Goal: Leave review/rating: Leave review/rating

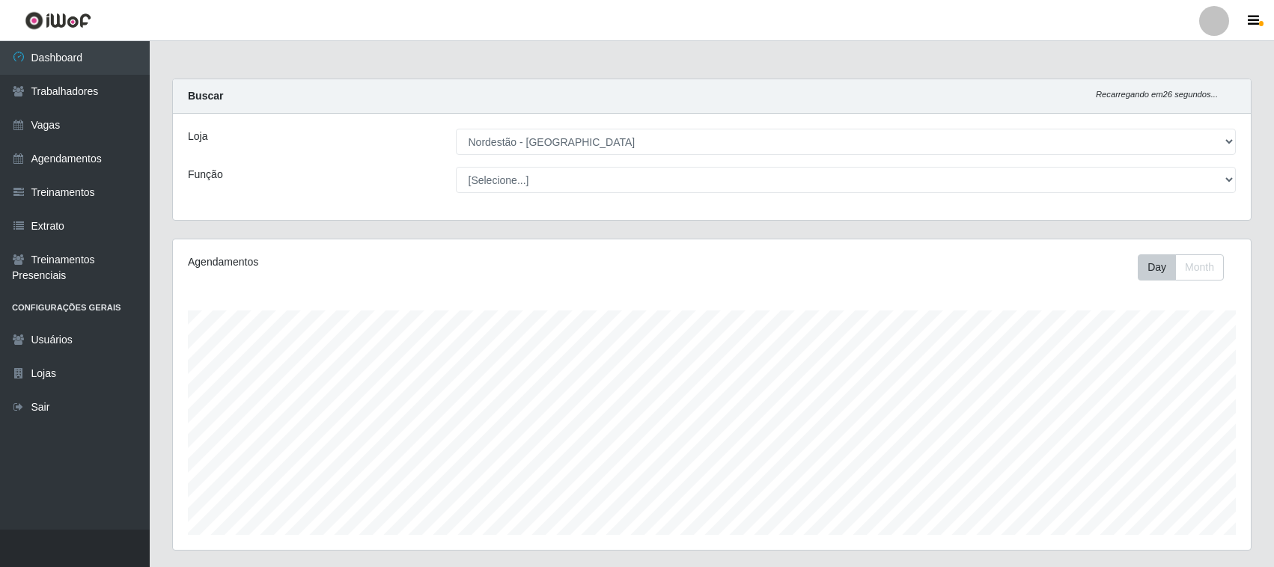
select select "420"
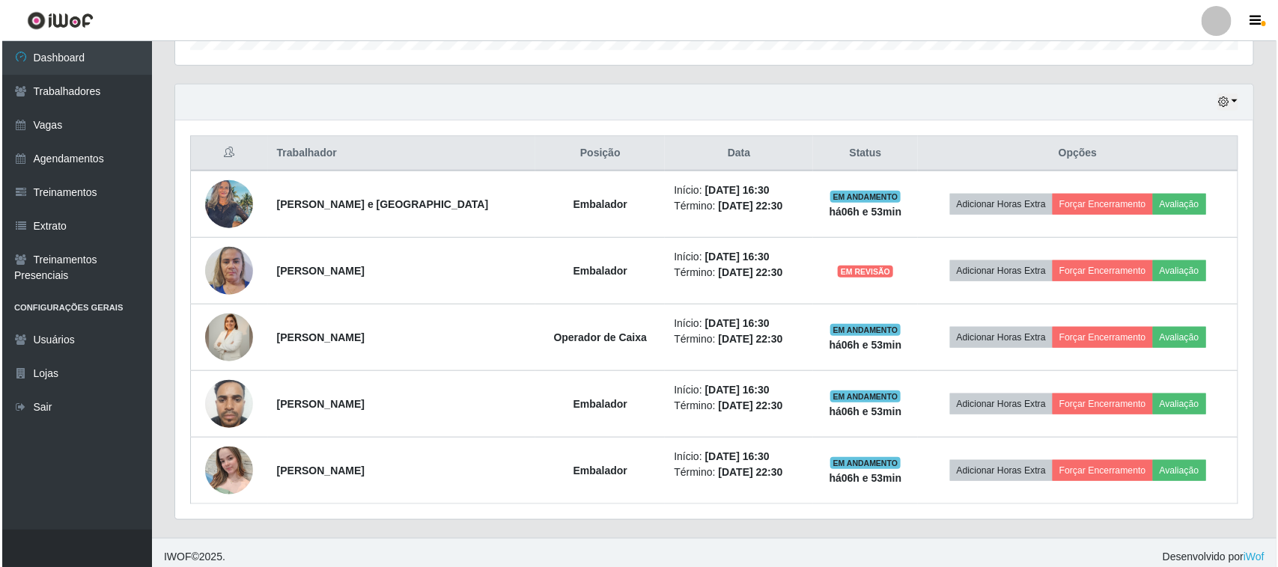
scroll to position [495, 0]
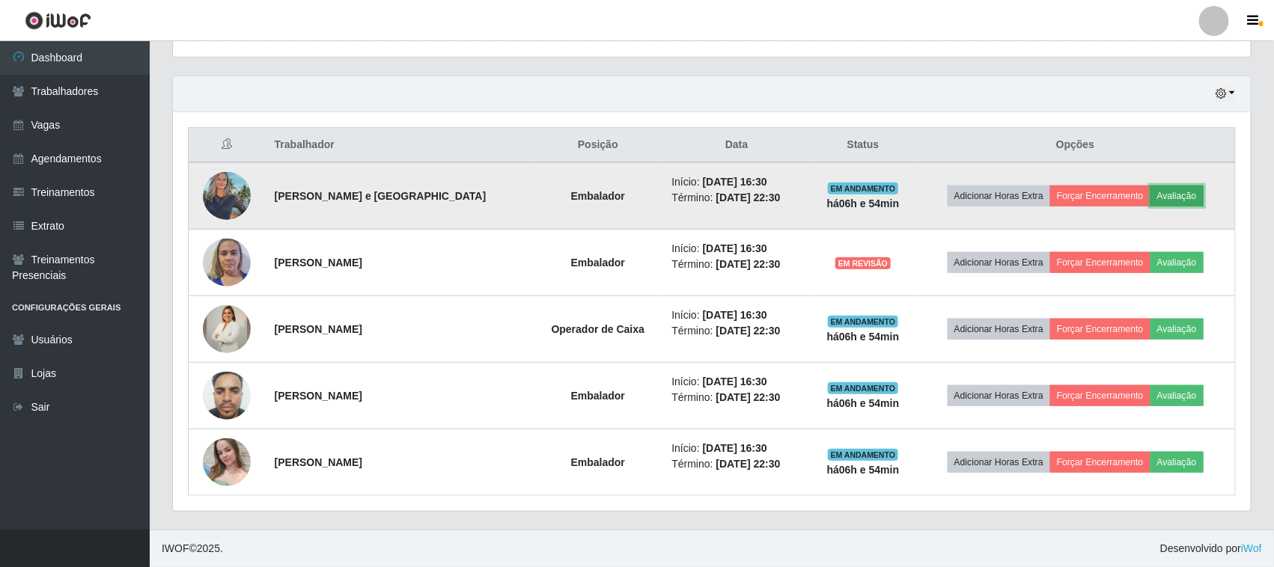
click at [1166, 197] on button "Avaliação" at bounding box center [1176, 196] width 53 height 21
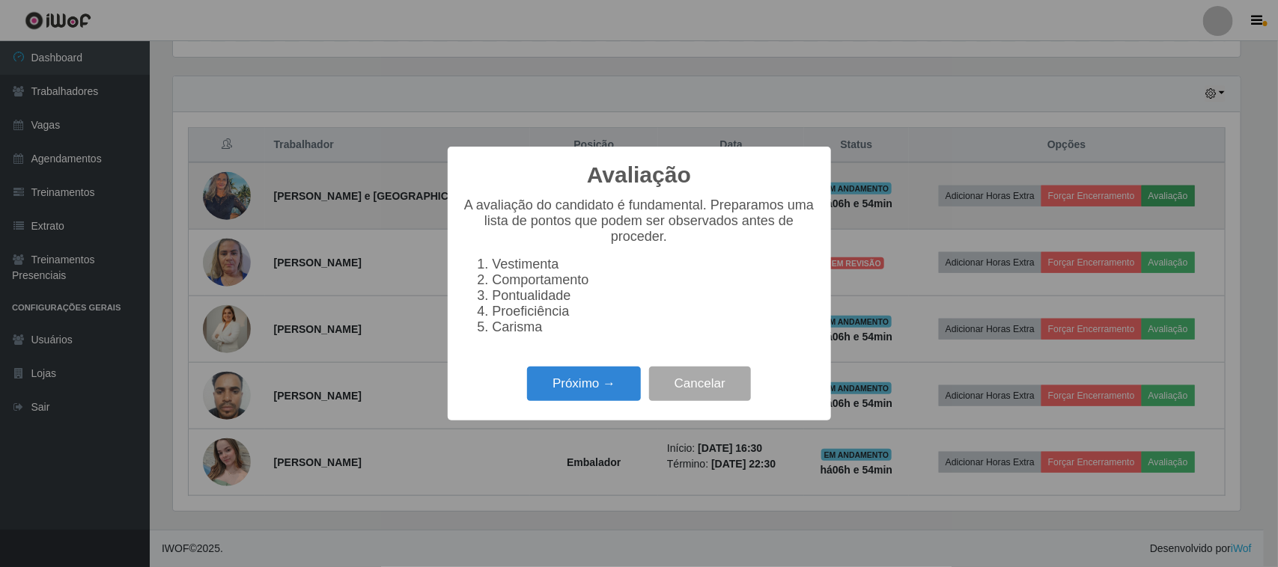
scroll to position [311, 1067]
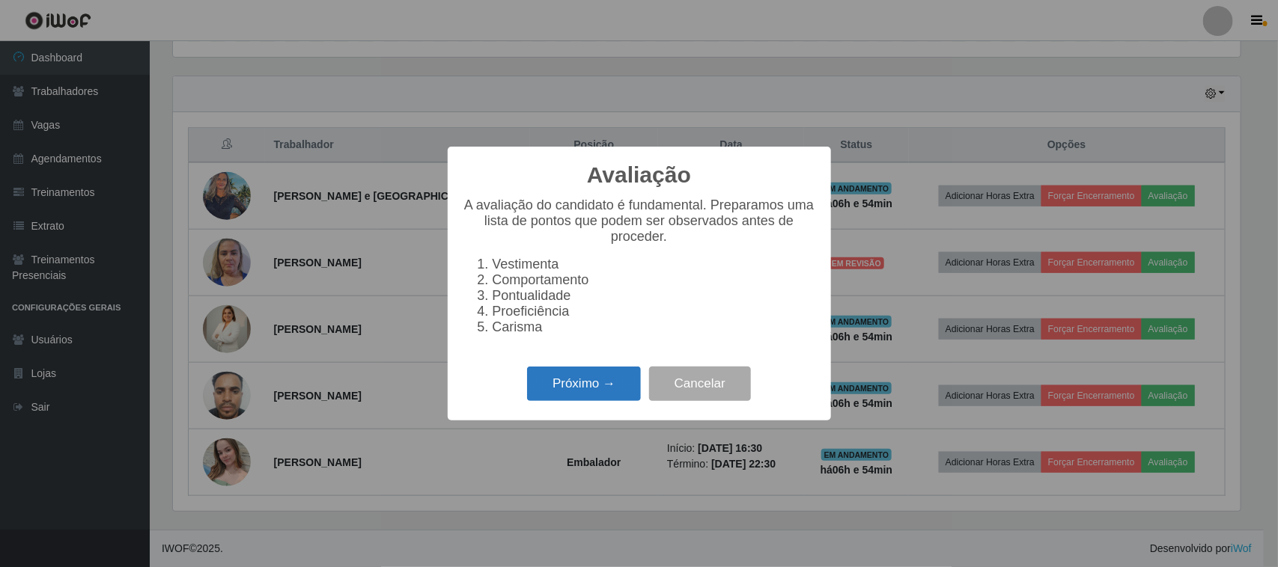
click at [618, 382] on button "Próximo →" at bounding box center [584, 384] width 114 height 35
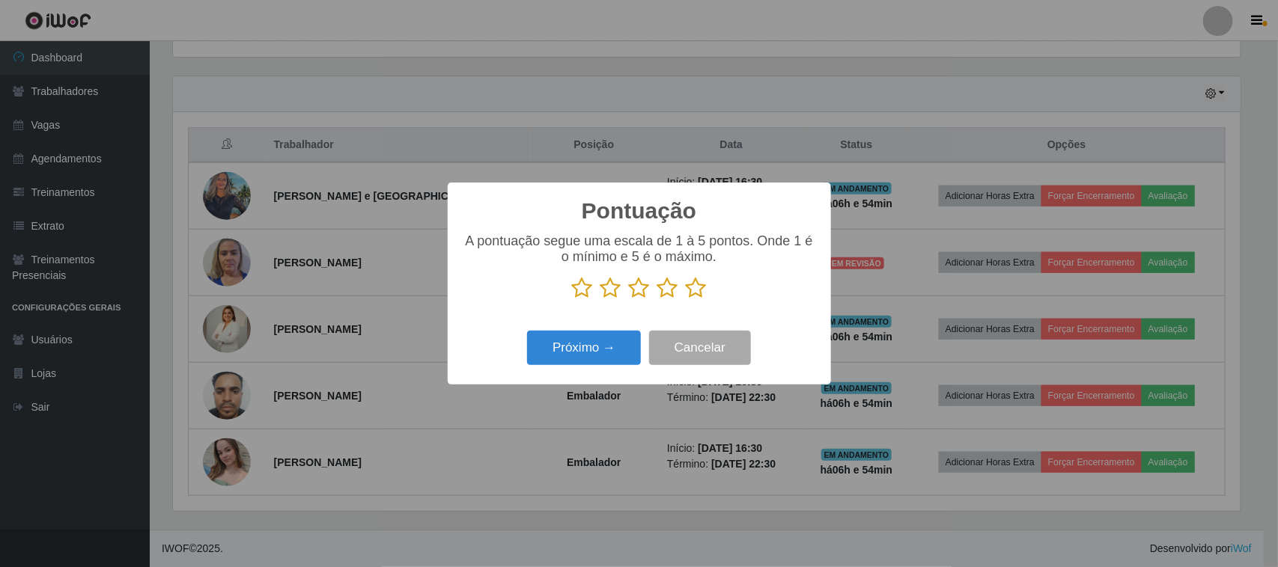
click at [697, 289] on icon at bounding box center [696, 288] width 21 height 22
click at [686, 299] on input "radio" at bounding box center [686, 299] width 0 height 0
click at [585, 359] on button "Próximo →" at bounding box center [584, 348] width 114 height 35
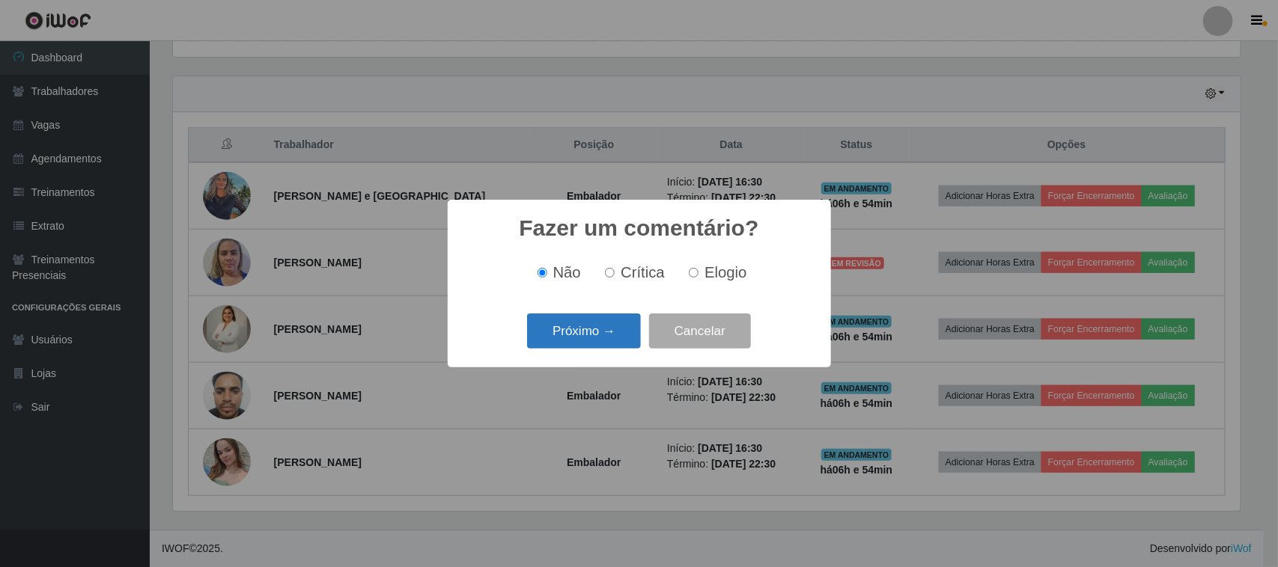
click at [600, 335] on button "Próximo →" at bounding box center [584, 331] width 114 height 35
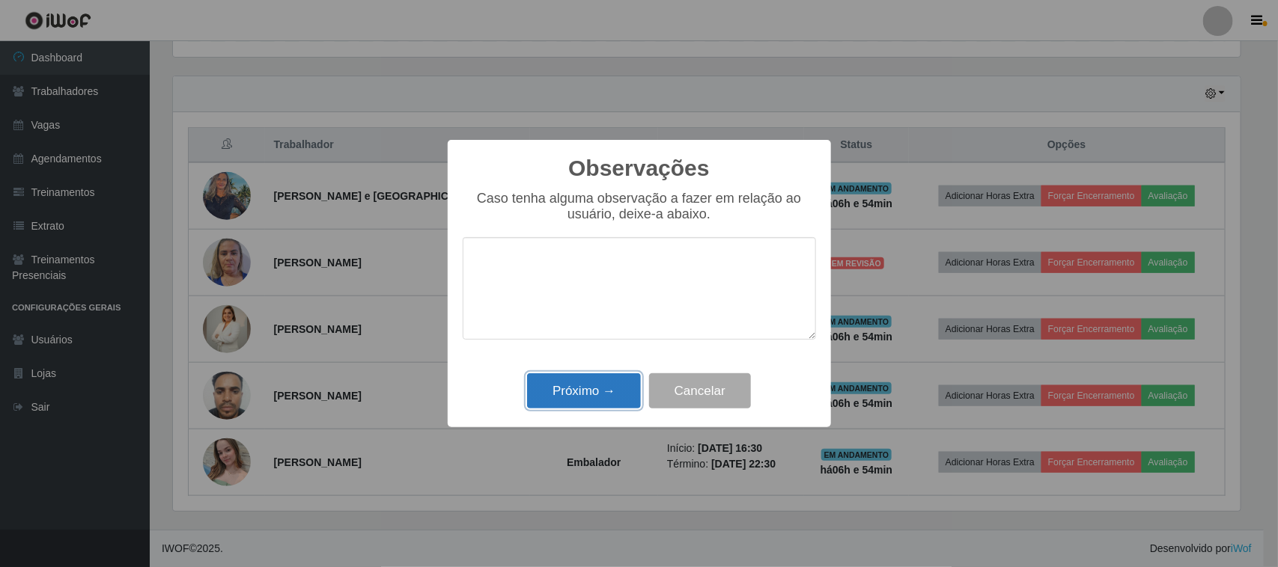
click at [590, 394] on button "Próximo →" at bounding box center [584, 390] width 114 height 35
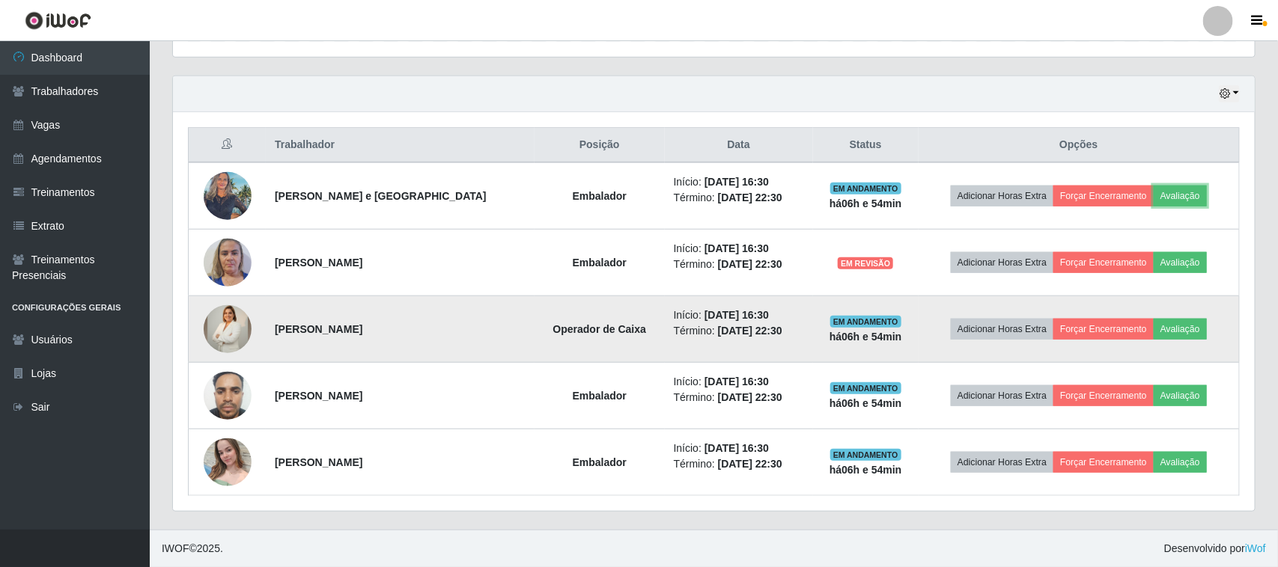
scroll to position [311, 1078]
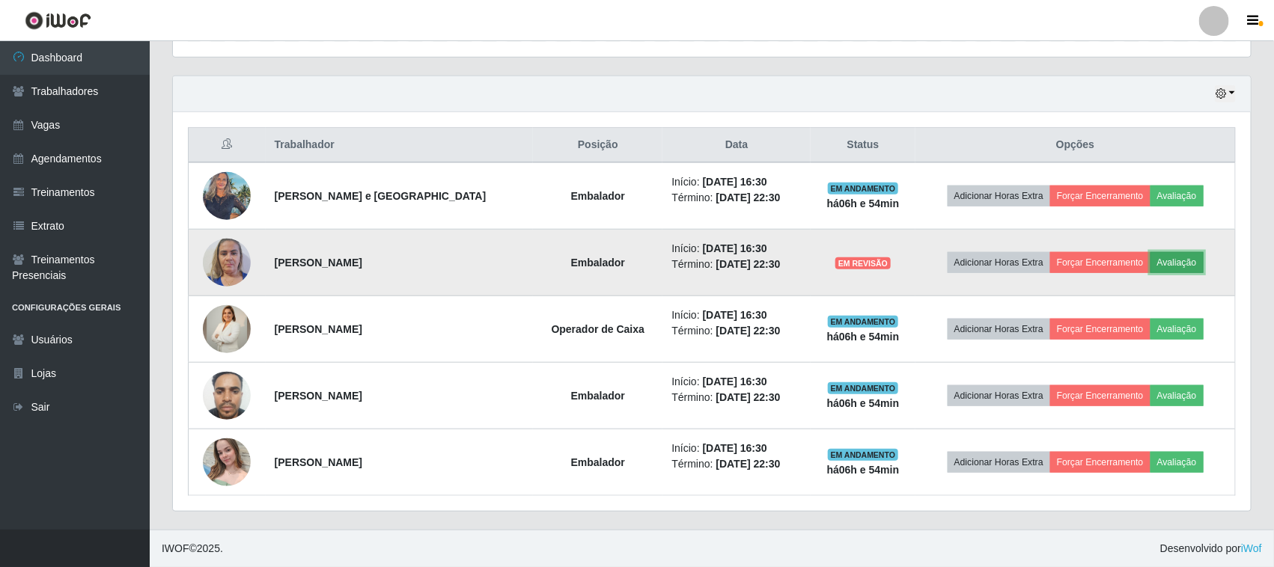
click at [1183, 263] on button "Avaliação" at bounding box center [1176, 262] width 53 height 21
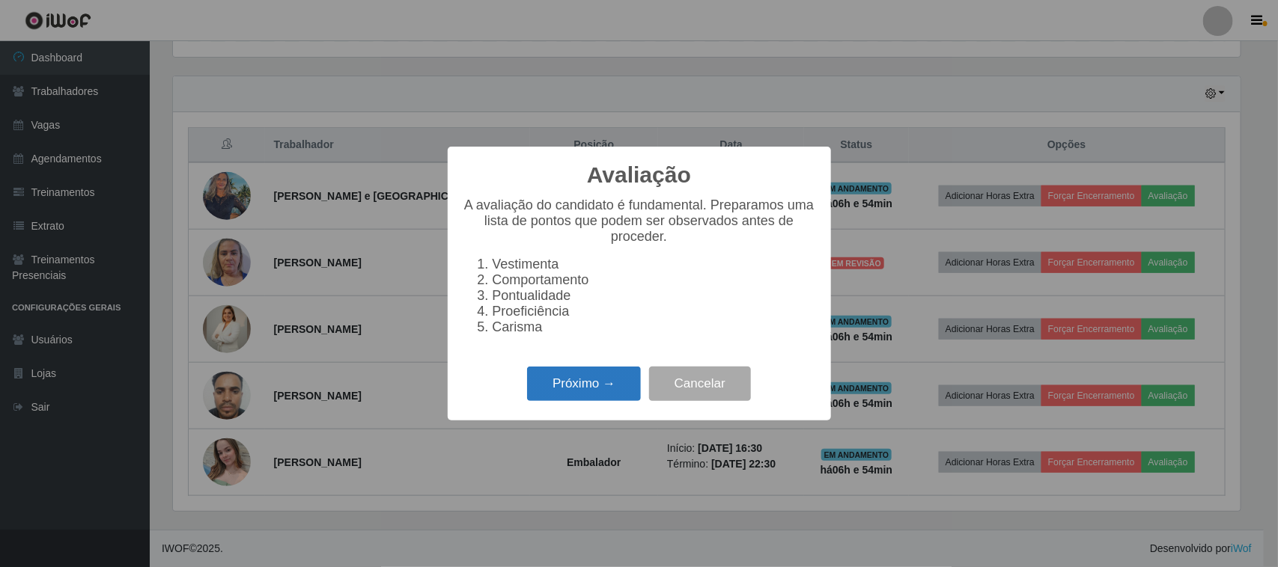
click at [578, 382] on button "Próximo →" at bounding box center [584, 384] width 114 height 35
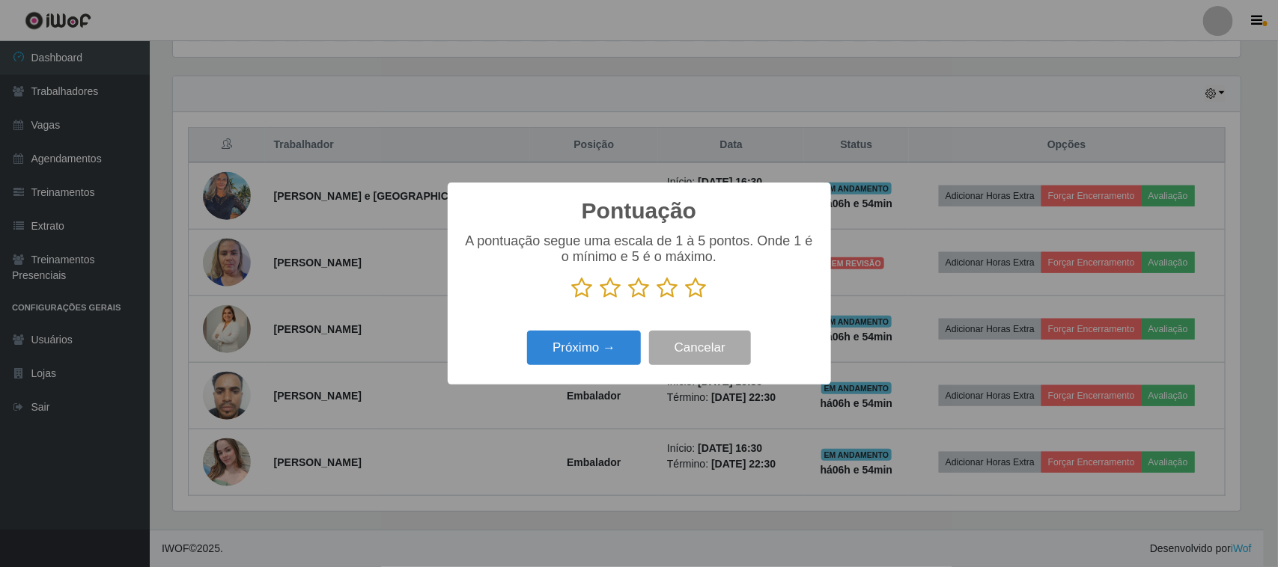
click at [693, 296] on icon at bounding box center [696, 288] width 21 height 22
click at [686, 299] on input "radio" at bounding box center [686, 299] width 0 height 0
click at [584, 349] on button "Próximo →" at bounding box center [584, 348] width 114 height 35
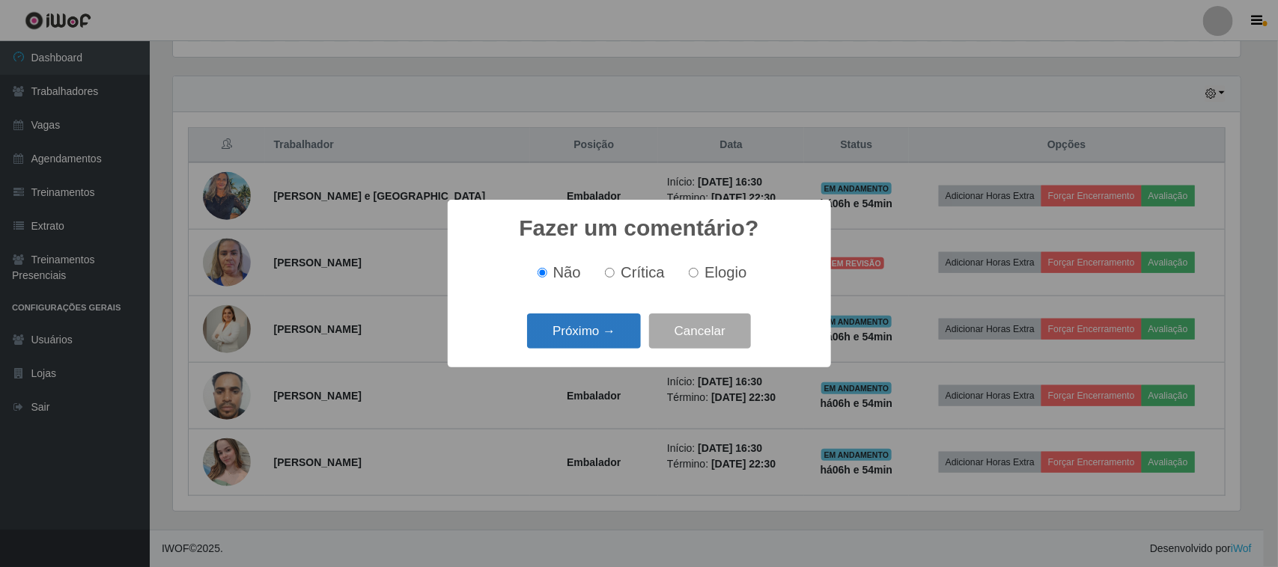
click at [601, 330] on button "Próximo →" at bounding box center [584, 331] width 114 height 35
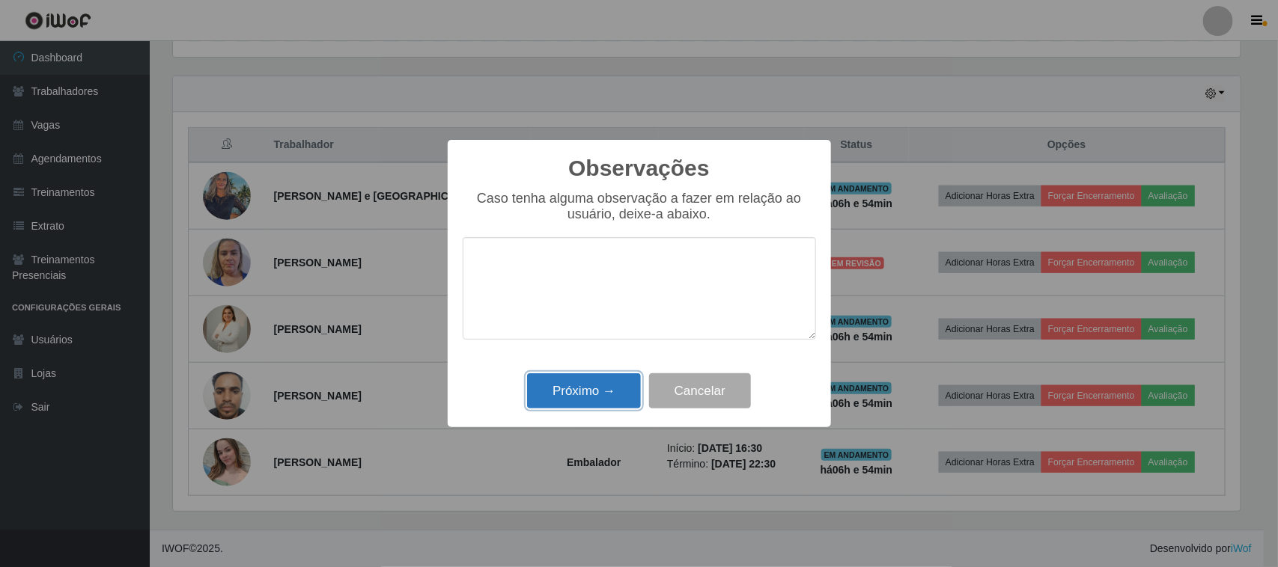
click at [588, 388] on button "Próximo →" at bounding box center [584, 390] width 114 height 35
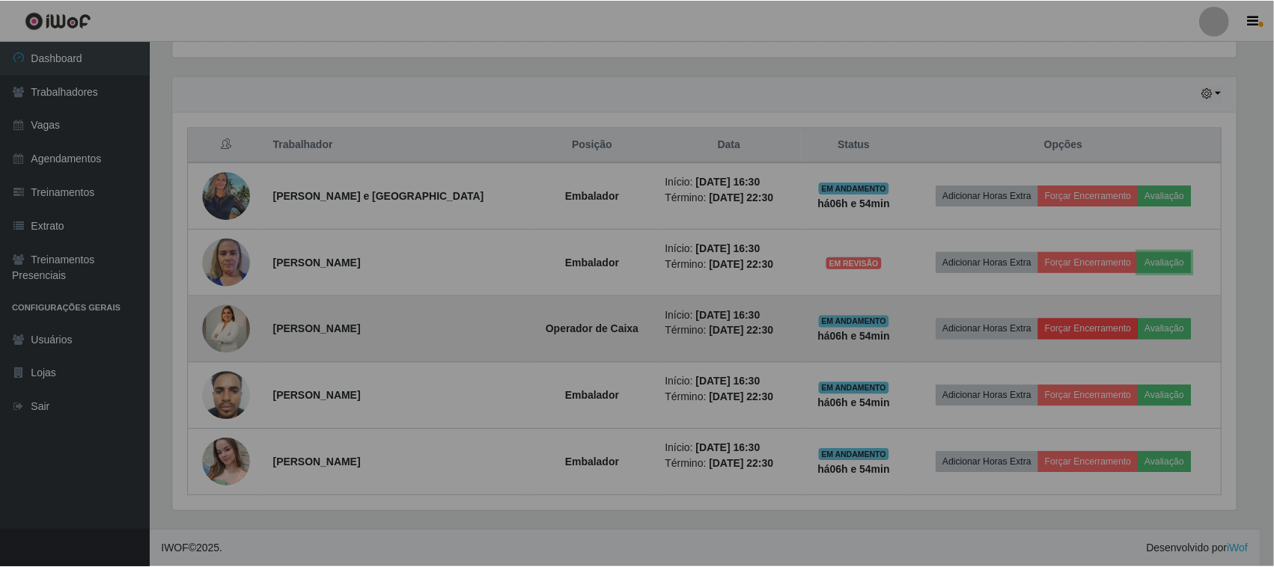
scroll to position [311, 1078]
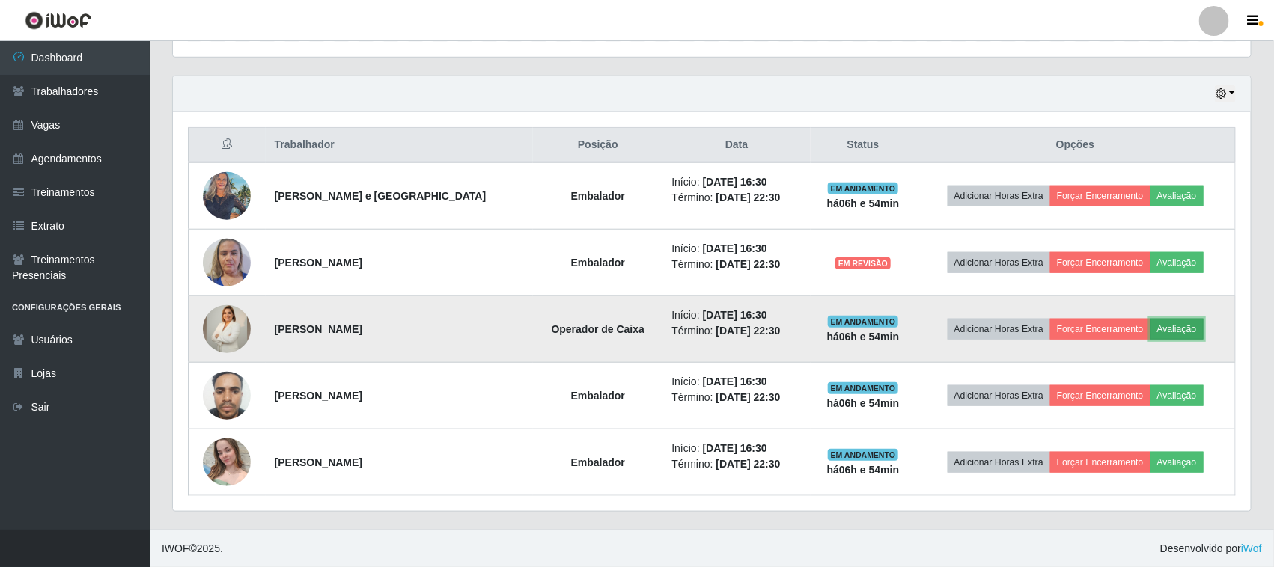
click at [1176, 320] on button "Avaliação" at bounding box center [1176, 329] width 53 height 21
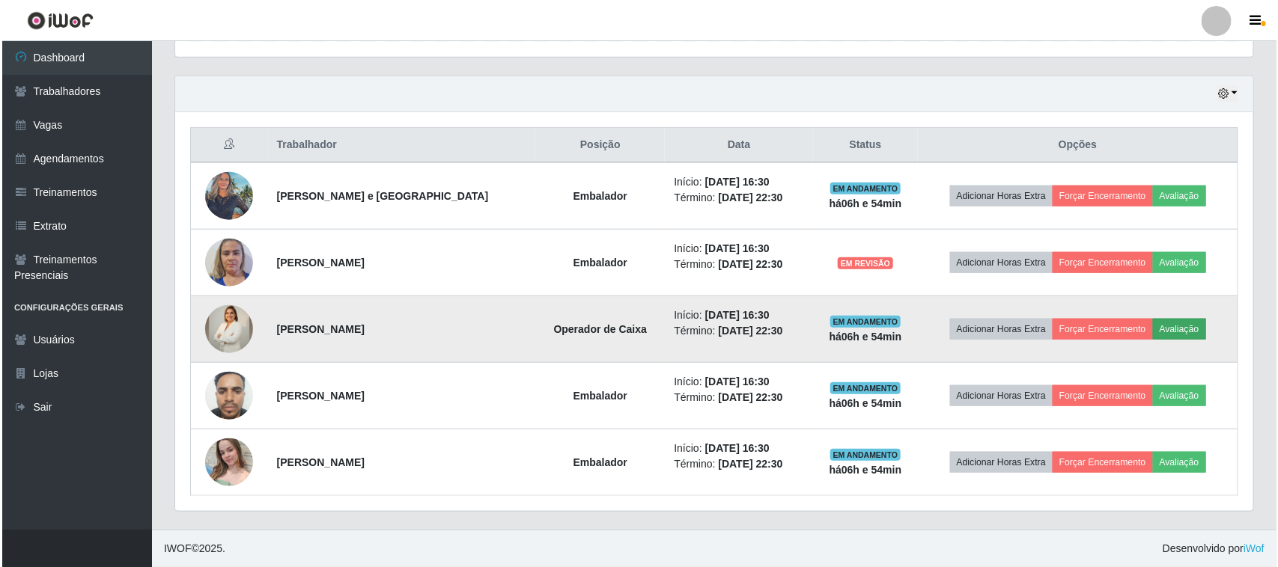
scroll to position [311, 1067]
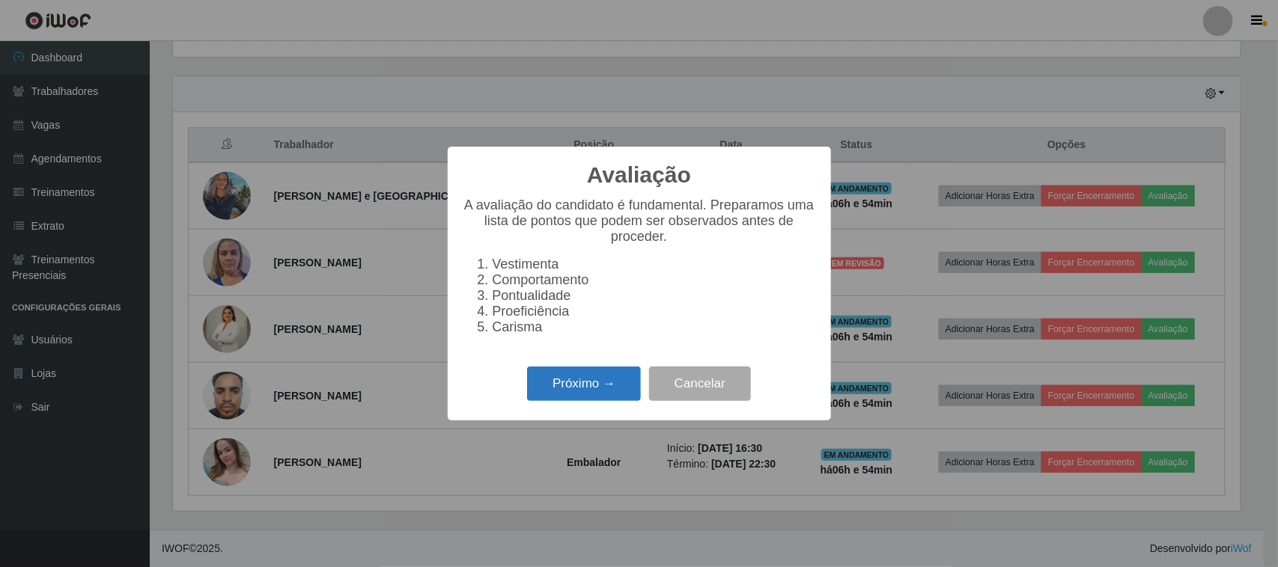
click at [590, 398] on button "Próximo →" at bounding box center [584, 384] width 114 height 35
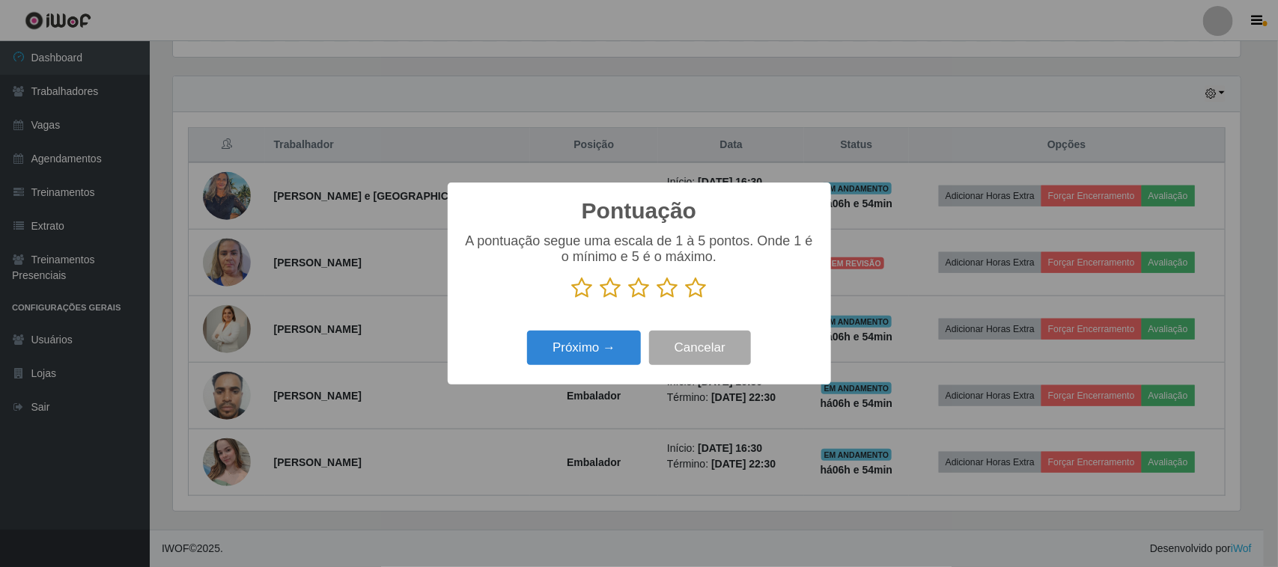
scroll to position [748178, 747421]
click at [697, 290] on icon at bounding box center [696, 288] width 21 height 22
click at [686, 299] on input "radio" at bounding box center [686, 299] width 0 height 0
click at [582, 344] on button "Próximo →" at bounding box center [584, 348] width 114 height 35
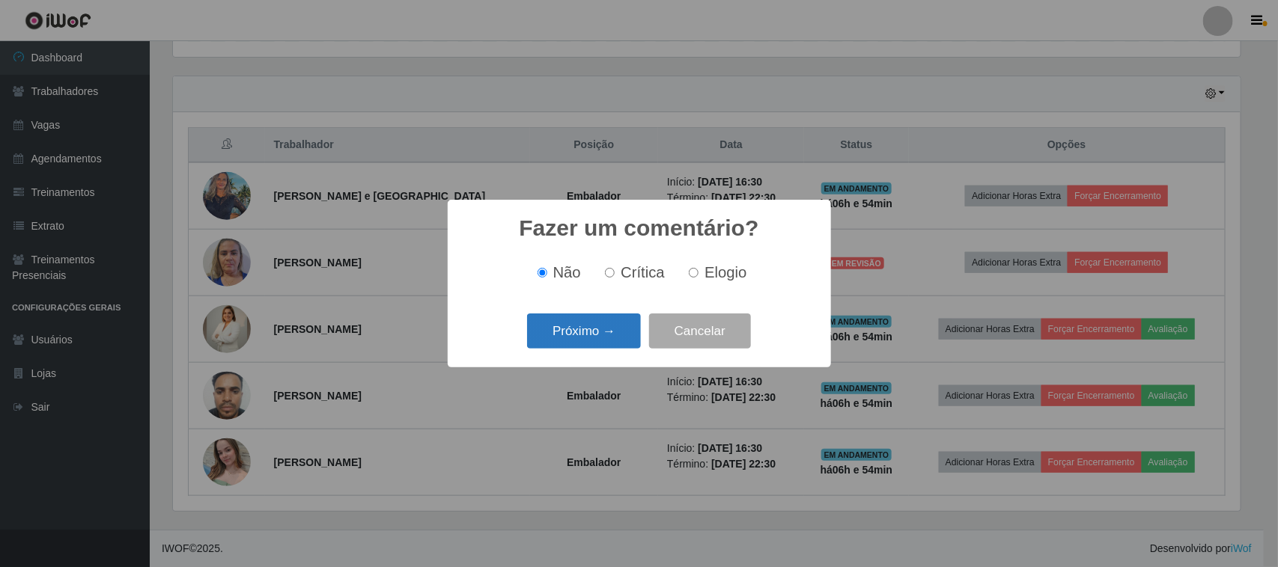
click at [569, 329] on button "Próximo →" at bounding box center [584, 331] width 114 height 35
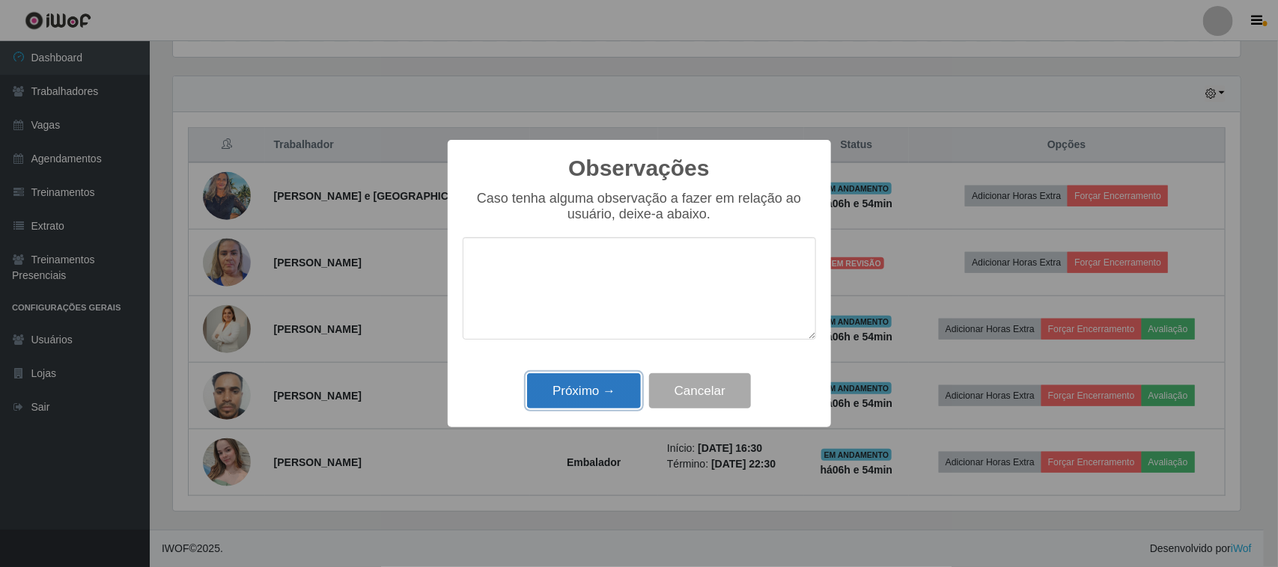
click at [597, 388] on button "Próximo →" at bounding box center [584, 390] width 114 height 35
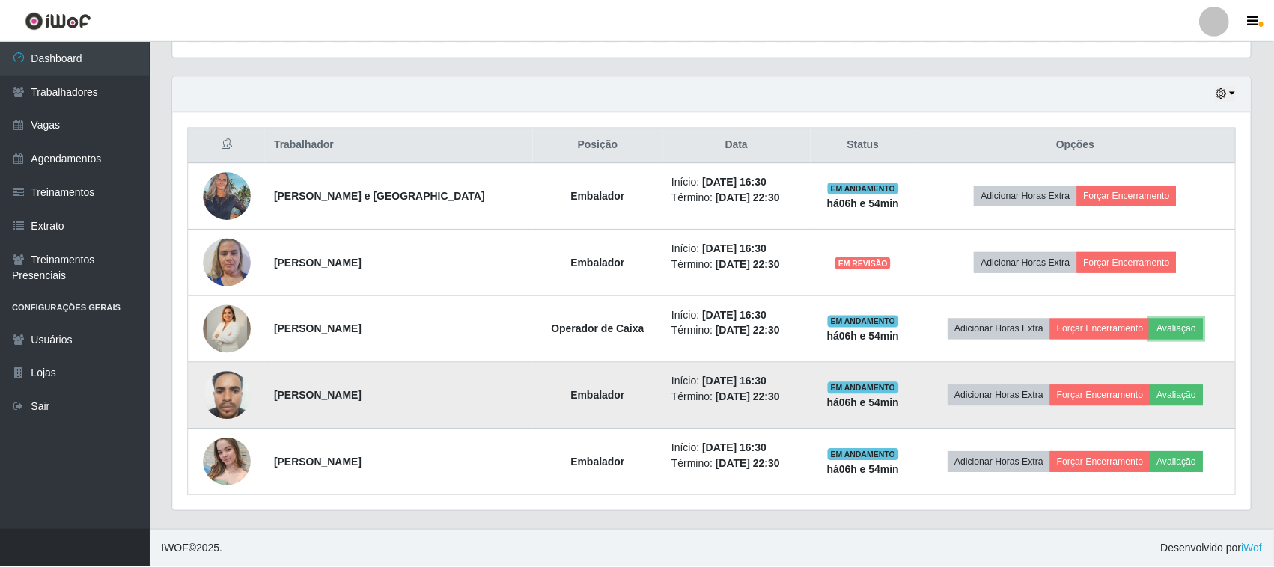
scroll to position [311, 1078]
click at [1173, 390] on button "Avaliação" at bounding box center [1176, 395] width 53 height 21
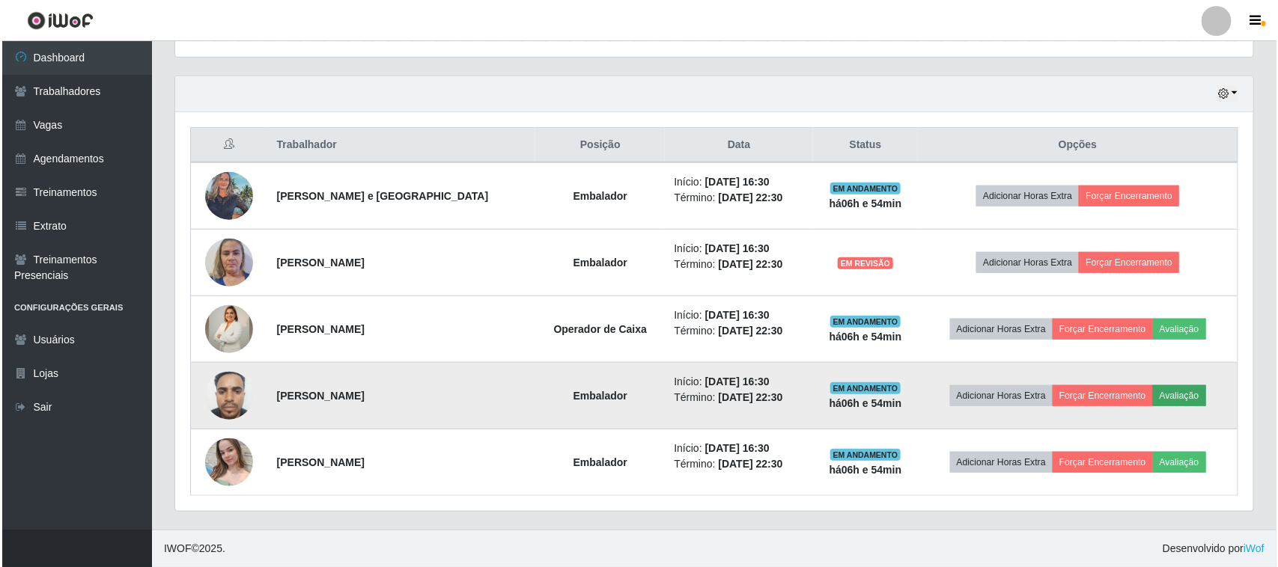
scroll to position [311, 1067]
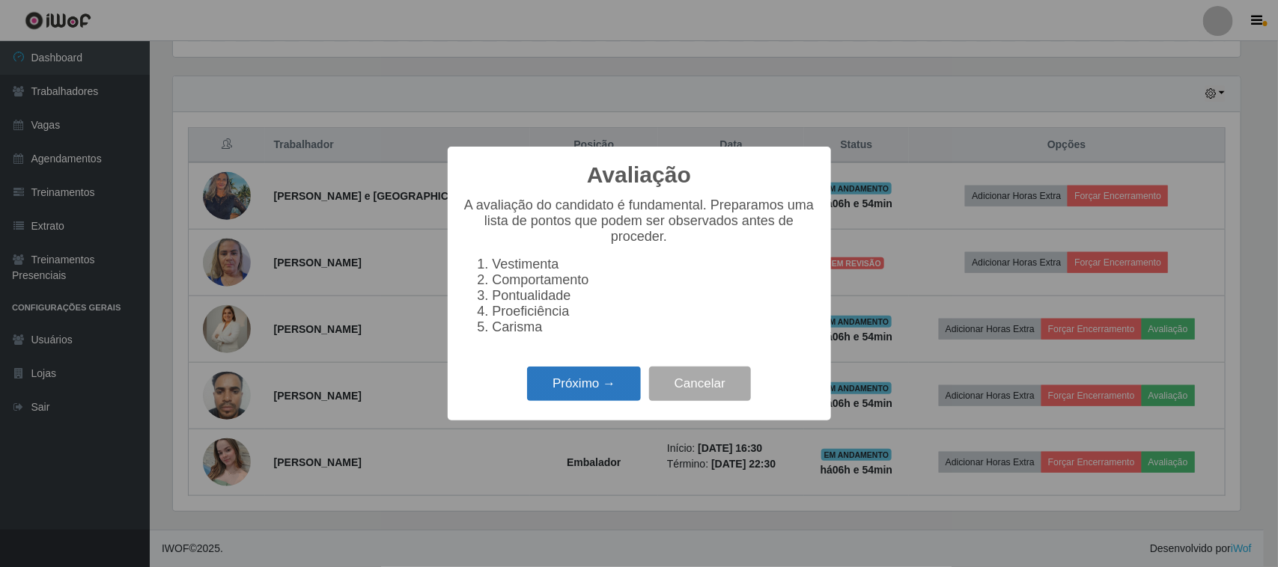
click at [570, 390] on button "Próximo →" at bounding box center [584, 384] width 114 height 35
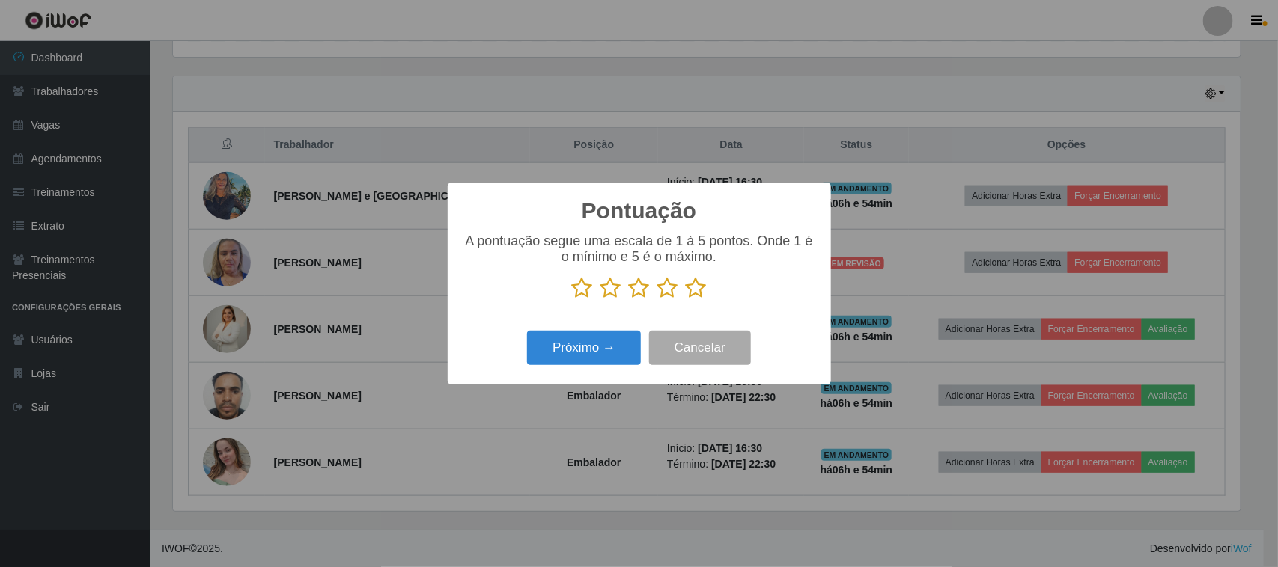
scroll to position [748178, 747421]
click at [693, 293] on icon at bounding box center [696, 288] width 21 height 22
click at [686, 299] on input "radio" at bounding box center [686, 299] width 0 height 0
click at [588, 350] on button "Próximo →" at bounding box center [584, 348] width 114 height 35
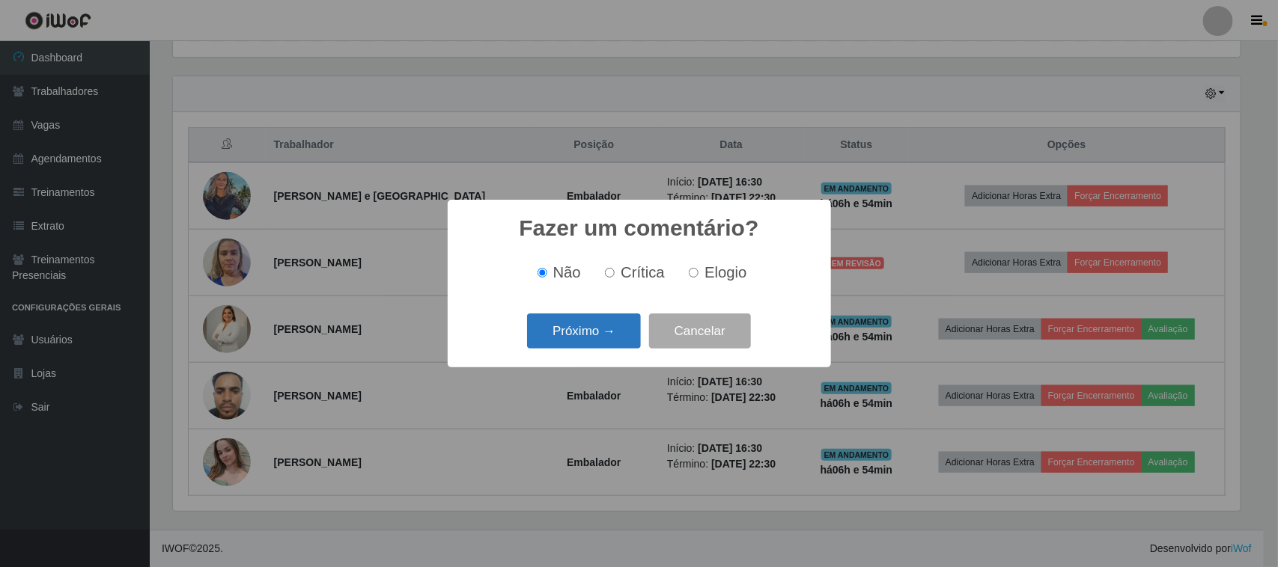
click at [600, 323] on button "Próximo →" at bounding box center [584, 331] width 114 height 35
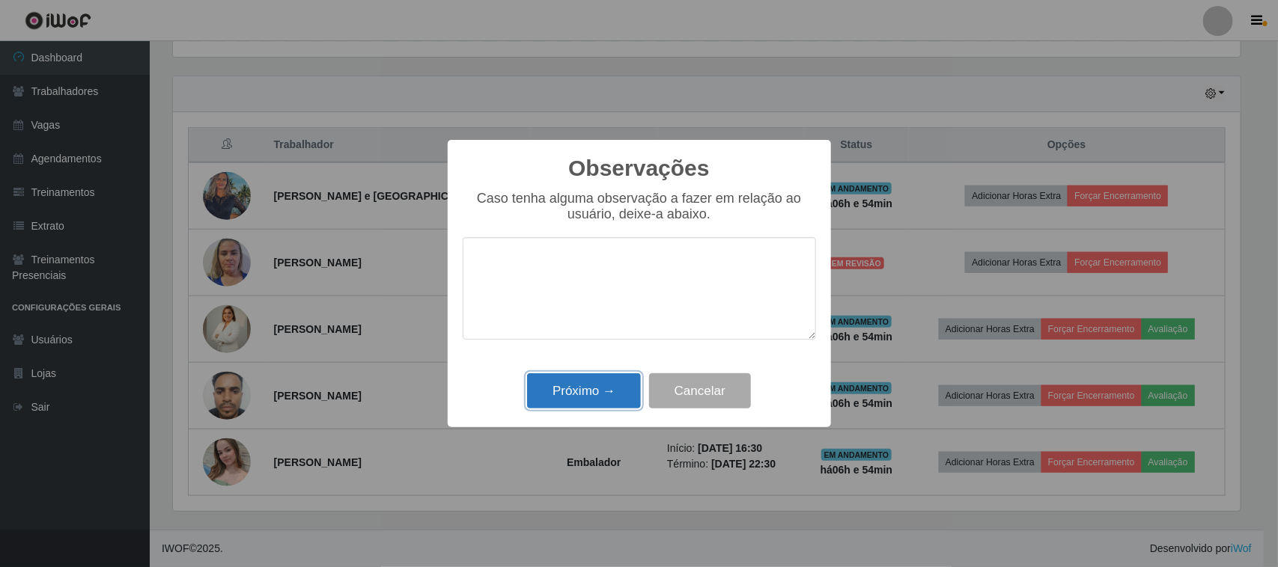
click at [573, 404] on button "Próximo →" at bounding box center [584, 390] width 114 height 35
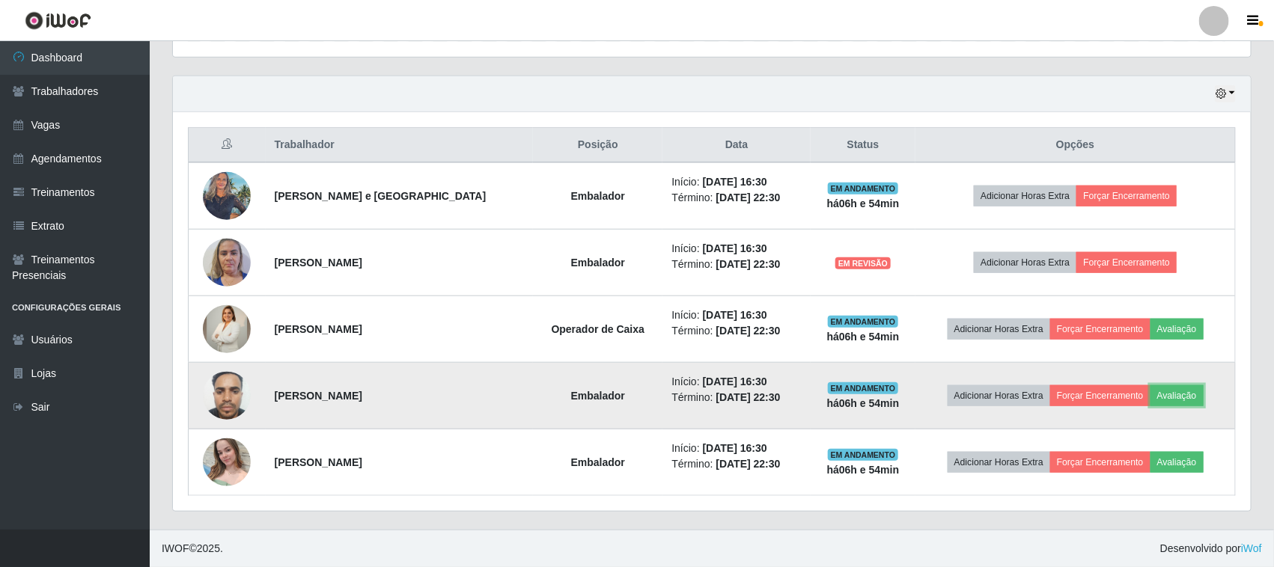
scroll to position [311, 1078]
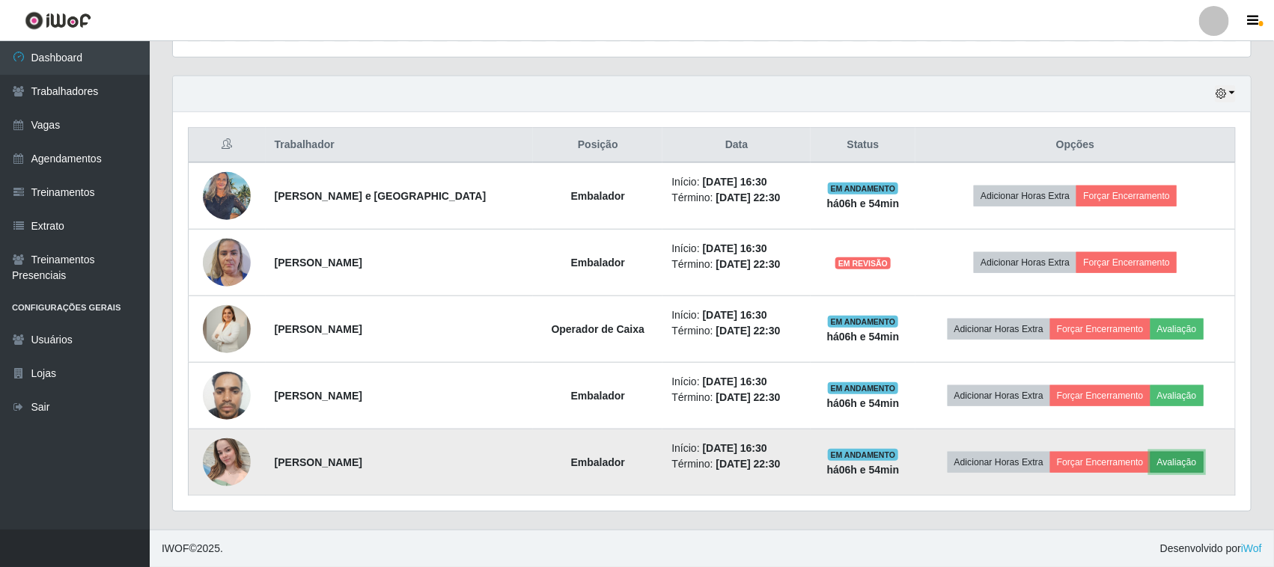
click at [1181, 463] on button "Avaliação" at bounding box center [1176, 462] width 53 height 21
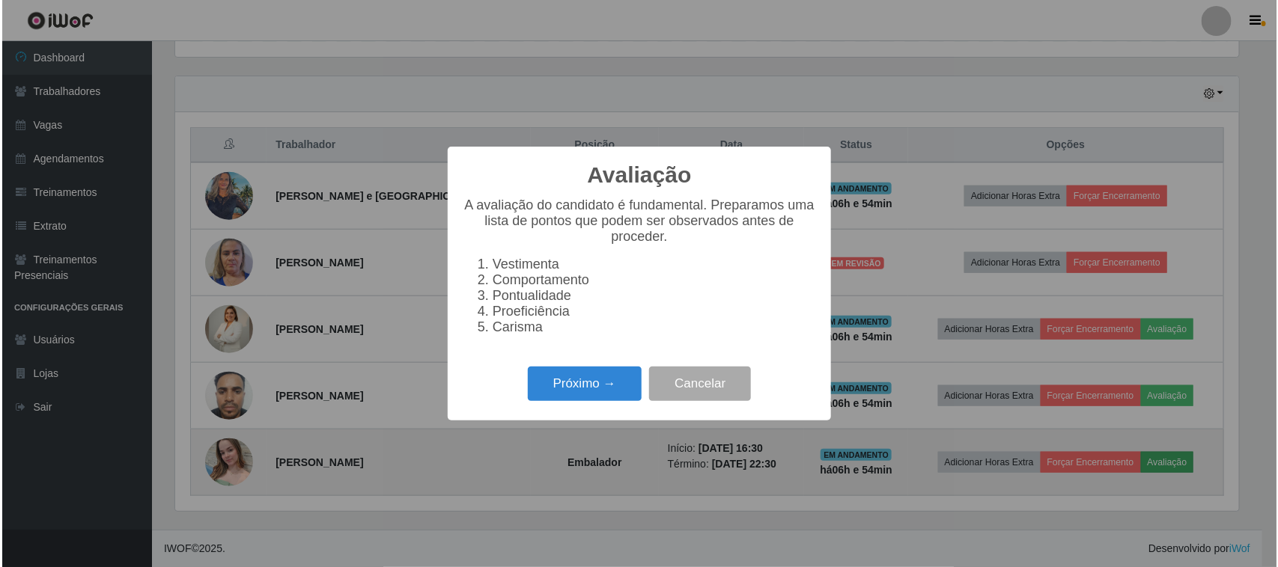
scroll to position [311, 1067]
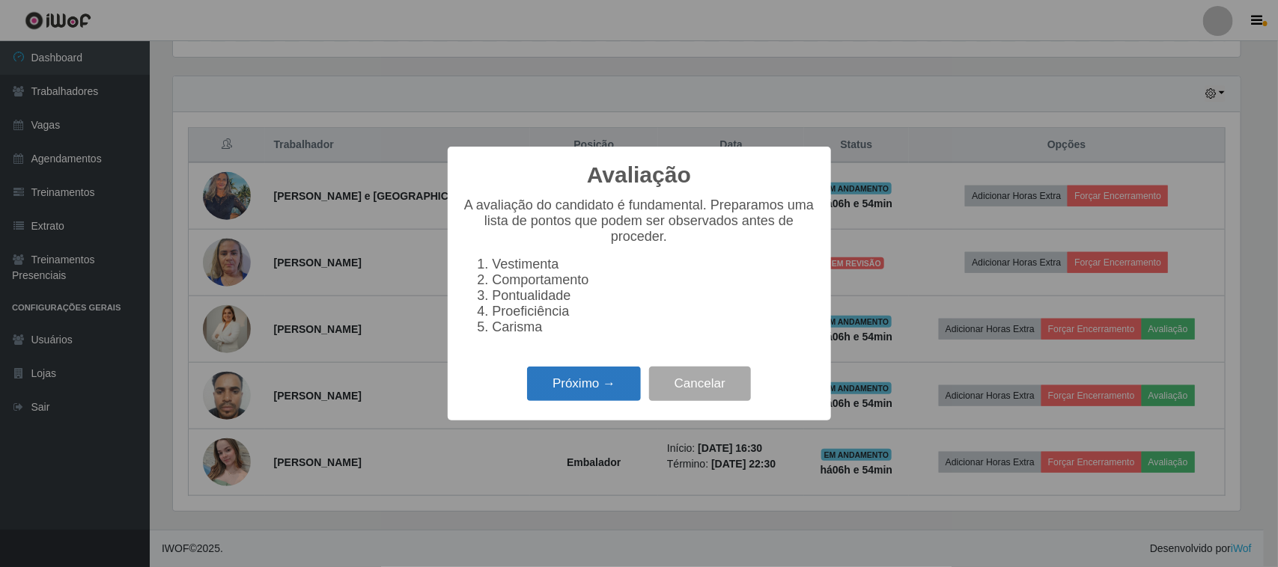
click at [588, 390] on button "Próximo →" at bounding box center [584, 384] width 114 height 35
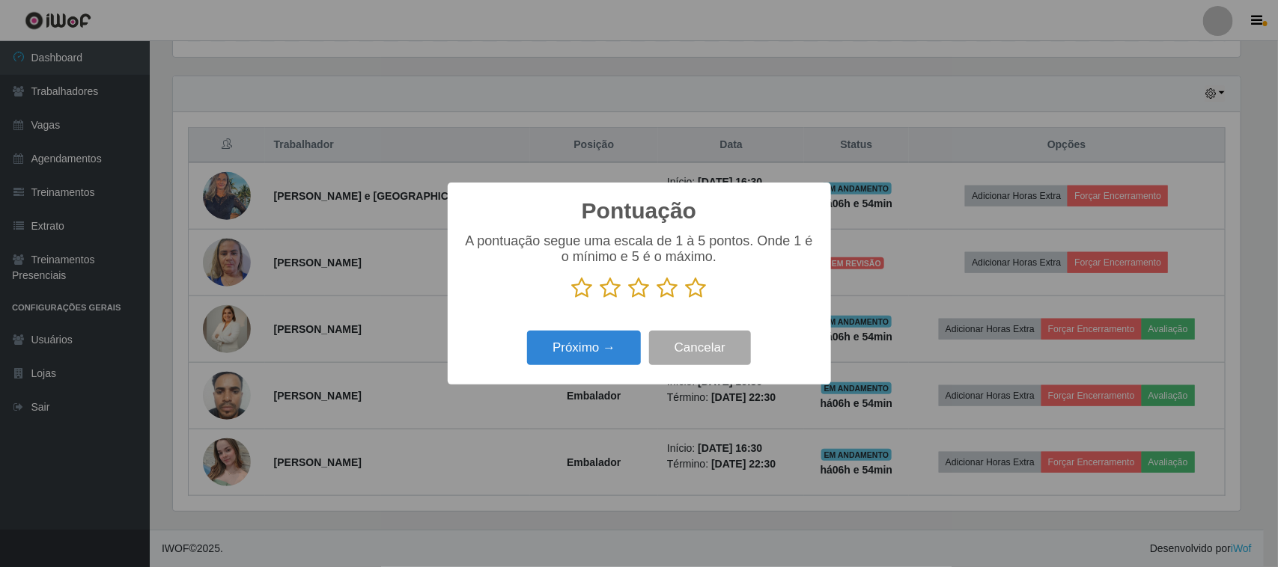
scroll to position [748178, 747421]
click at [695, 293] on icon at bounding box center [696, 288] width 21 height 22
click at [686, 299] on input "radio" at bounding box center [686, 299] width 0 height 0
click at [601, 348] on button "Próximo →" at bounding box center [584, 348] width 114 height 35
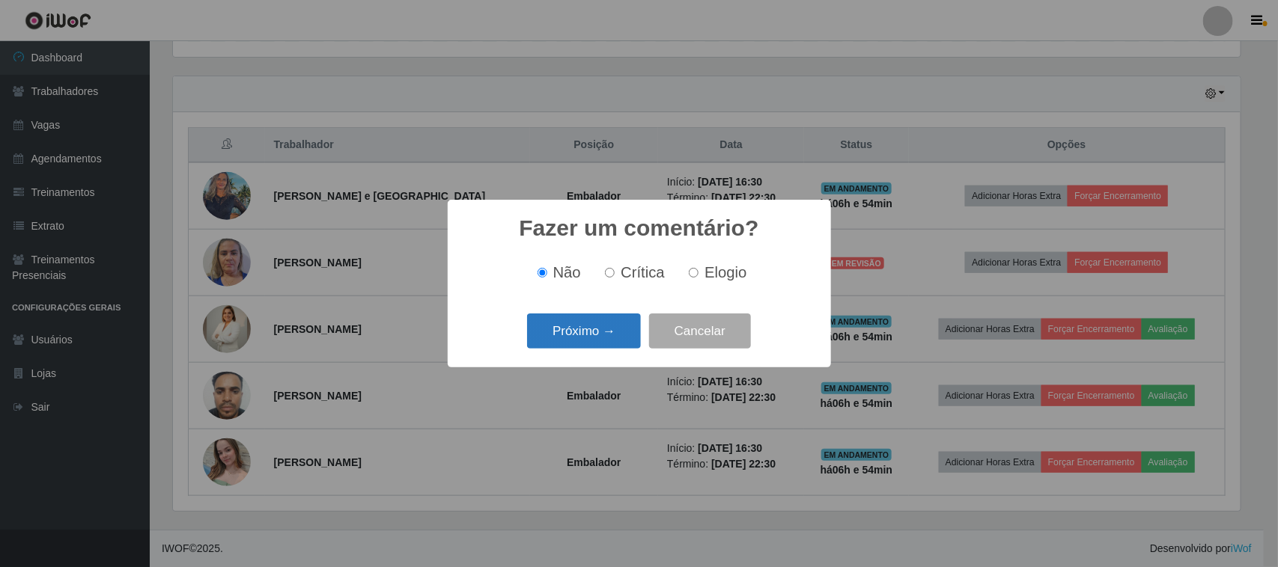
click at [606, 329] on button "Próximo →" at bounding box center [584, 331] width 114 height 35
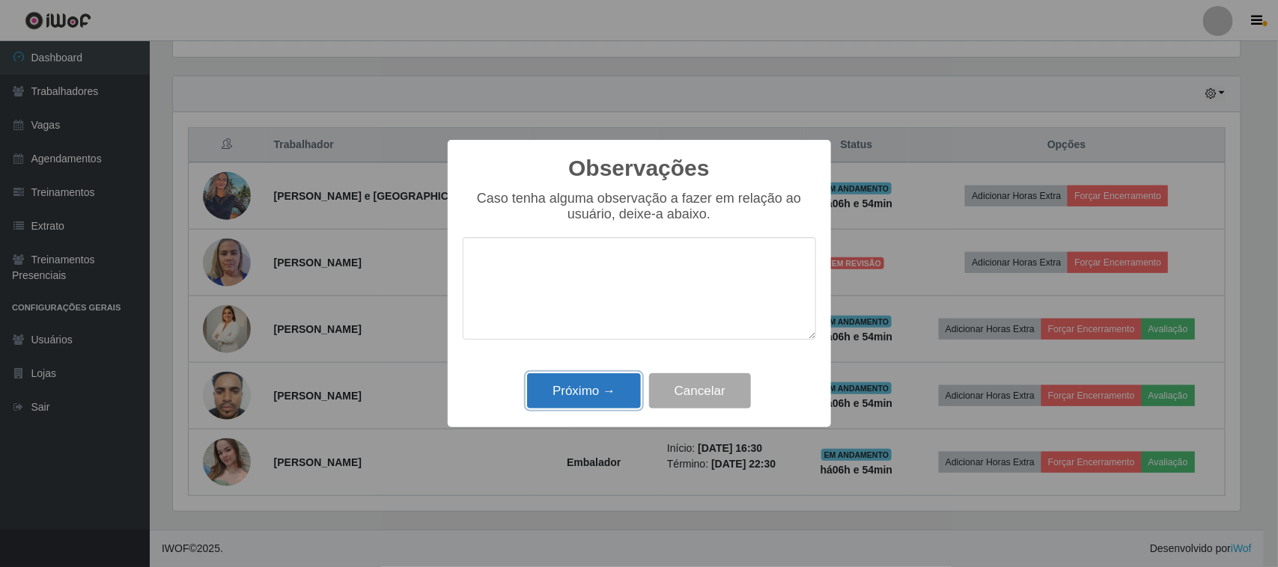
click at [565, 394] on button "Próximo →" at bounding box center [584, 390] width 114 height 35
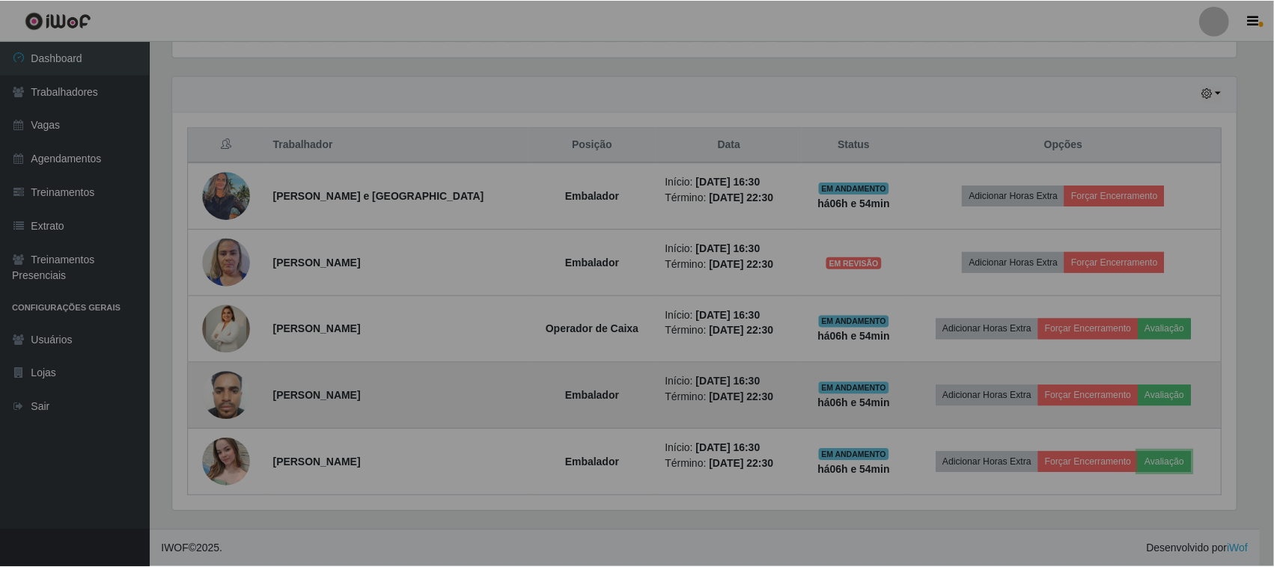
scroll to position [0, 0]
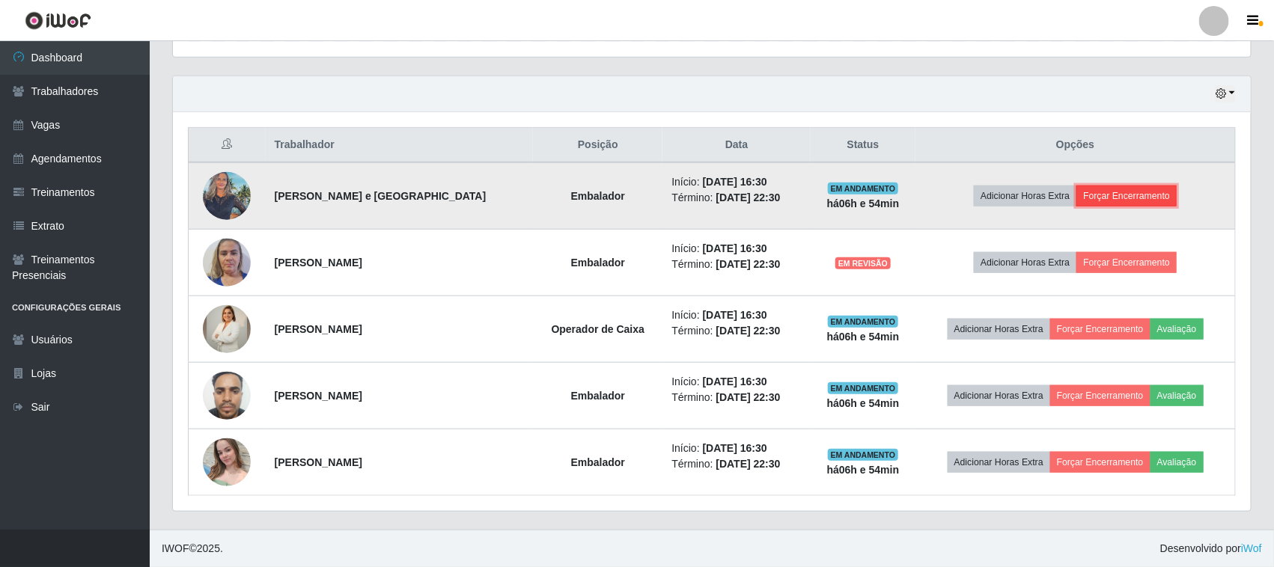
click at [1117, 193] on button "Forçar Encerramento" at bounding box center [1126, 196] width 100 height 21
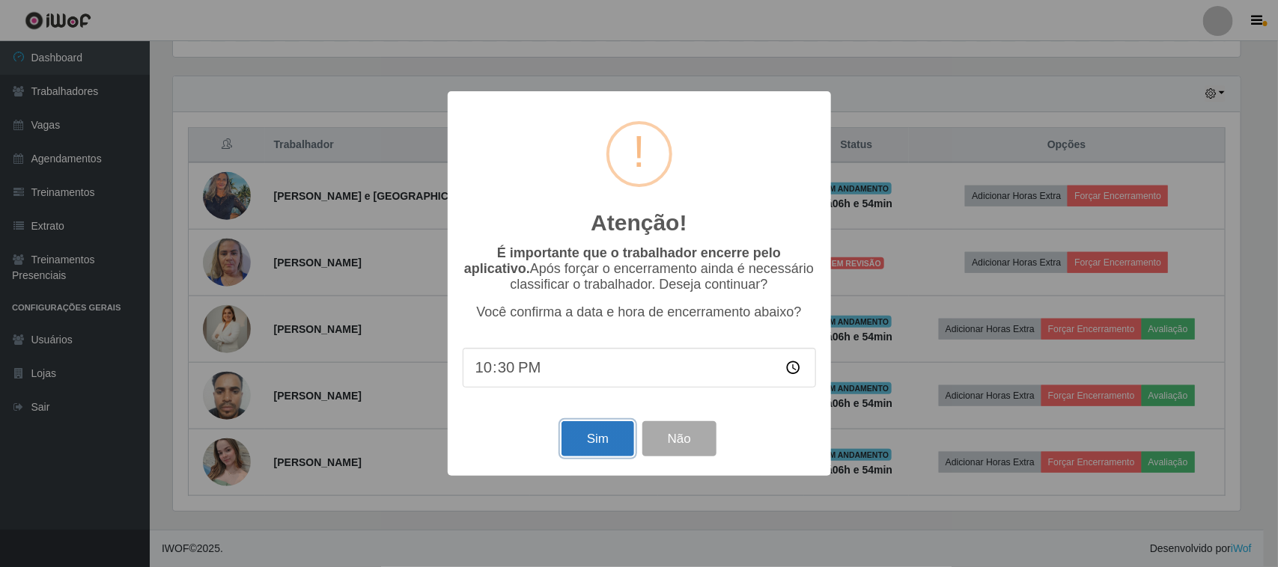
click at [603, 436] on button "Sim" at bounding box center [597, 438] width 73 height 35
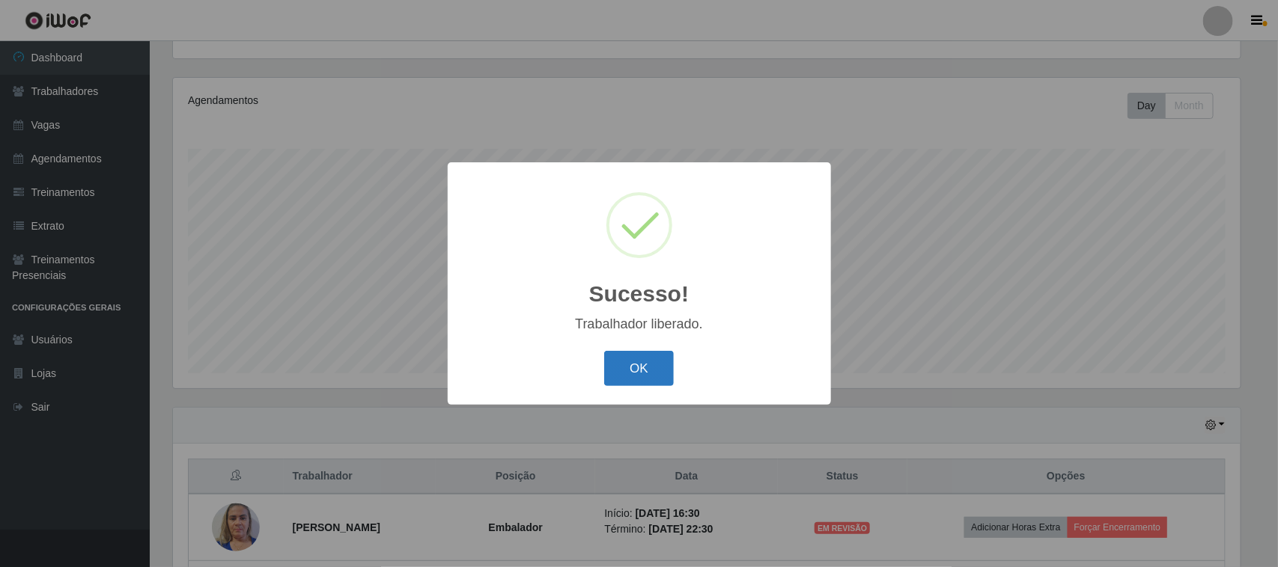
click at [646, 359] on button "OK" at bounding box center [639, 368] width 70 height 35
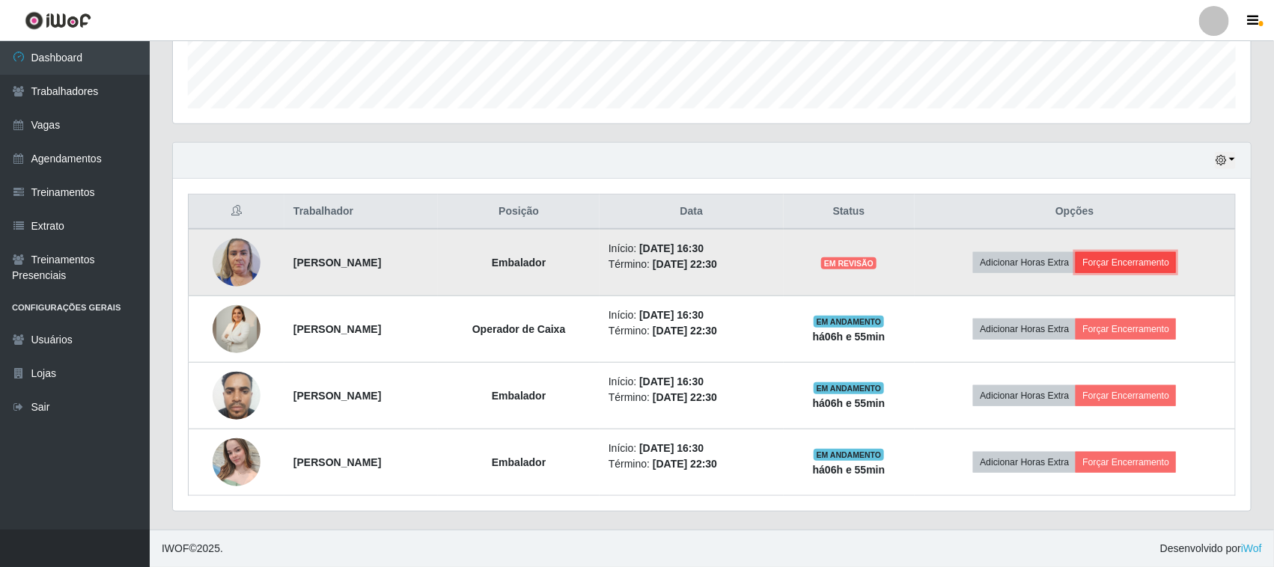
click at [1151, 257] on button "Forçar Encerramento" at bounding box center [1126, 262] width 100 height 21
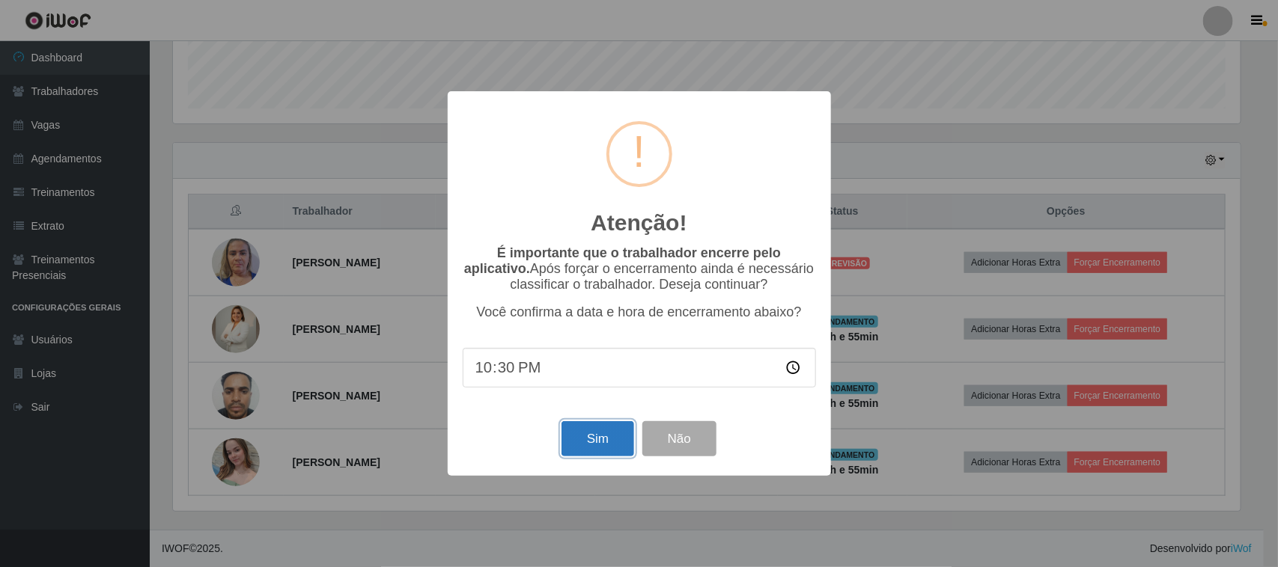
click at [608, 436] on button "Sim" at bounding box center [597, 438] width 73 height 35
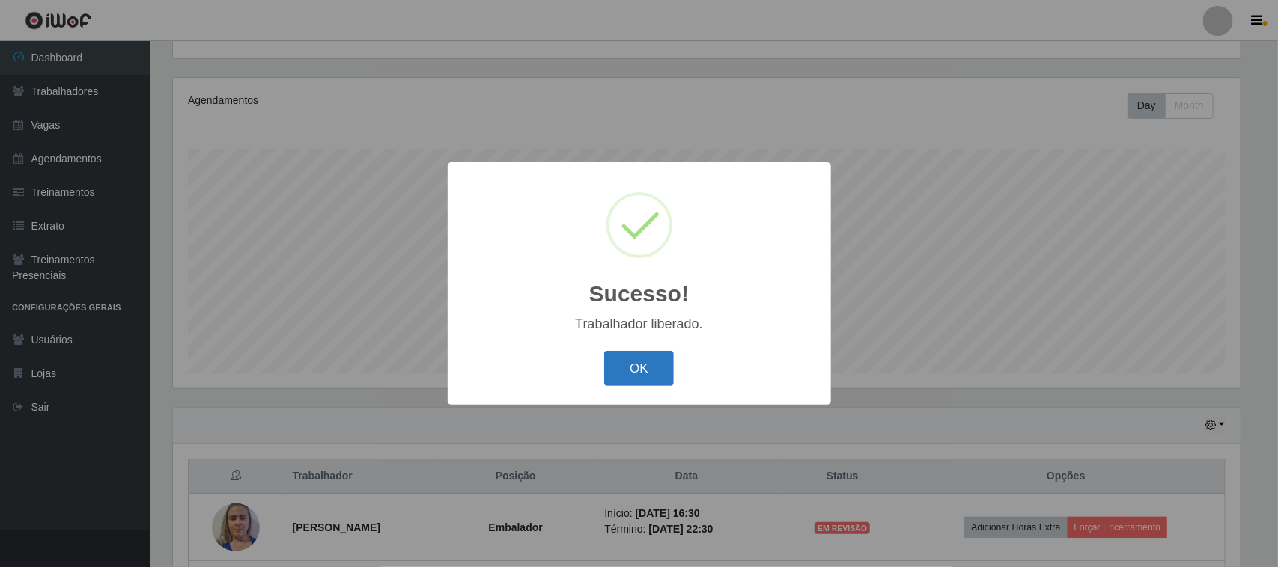
click at [647, 365] on button "OK" at bounding box center [639, 368] width 70 height 35
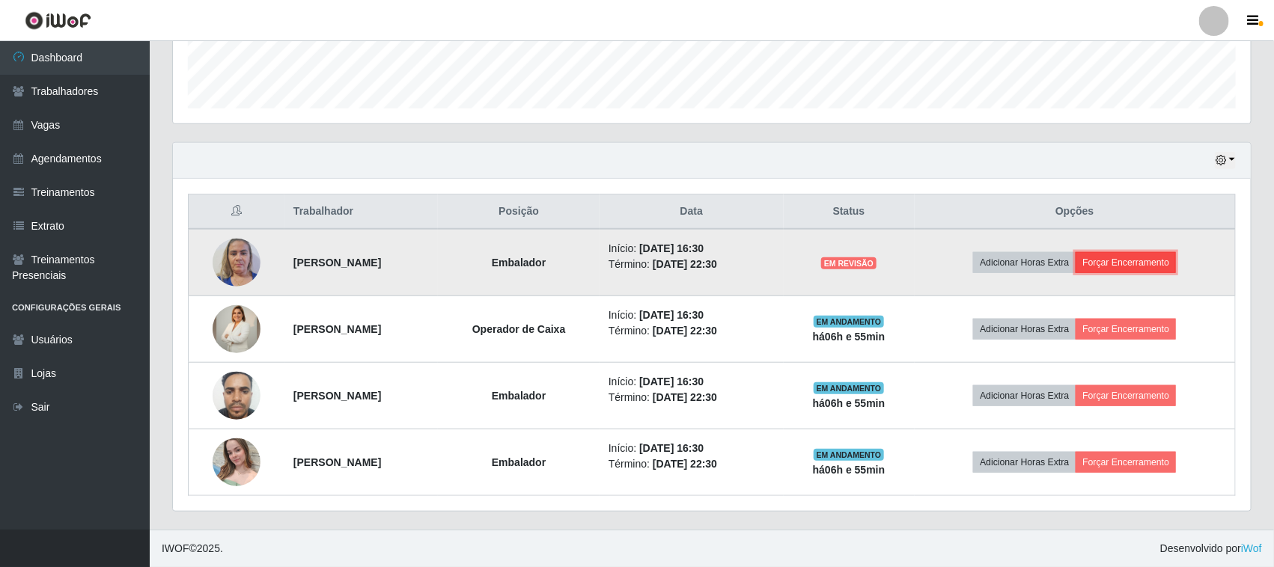
click at [1155, 253] on button "Forçar Encerramento" at bounding box center [1126, 262] width 100 height 21
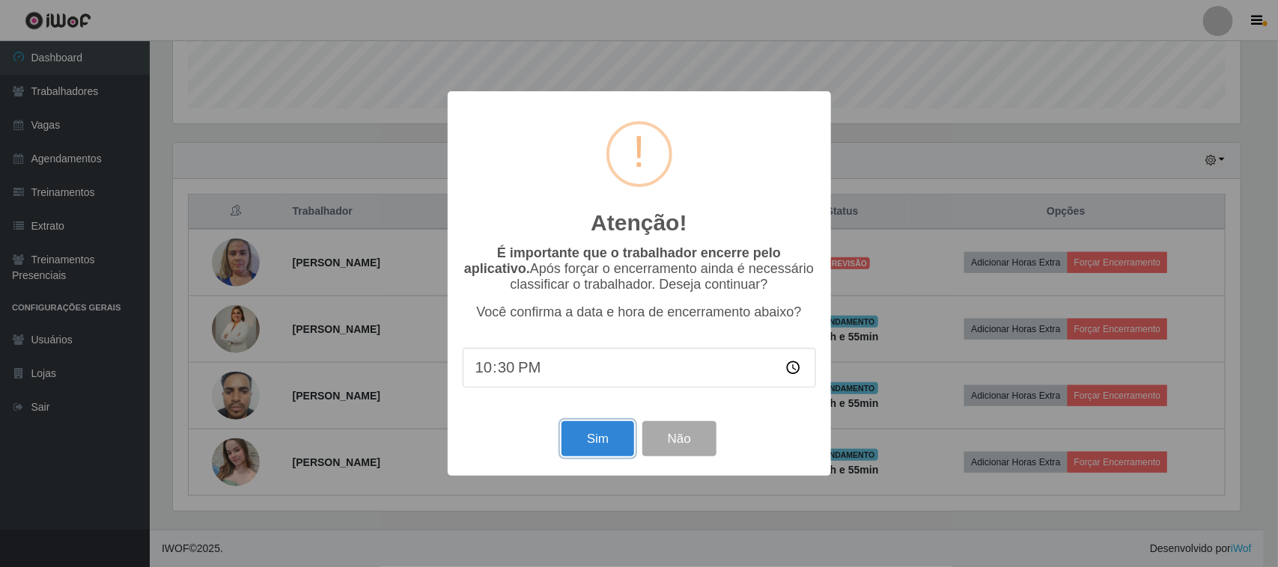
click at [588, 439] on button "Sim" at bounding box center [597, 438] width 73 height 35
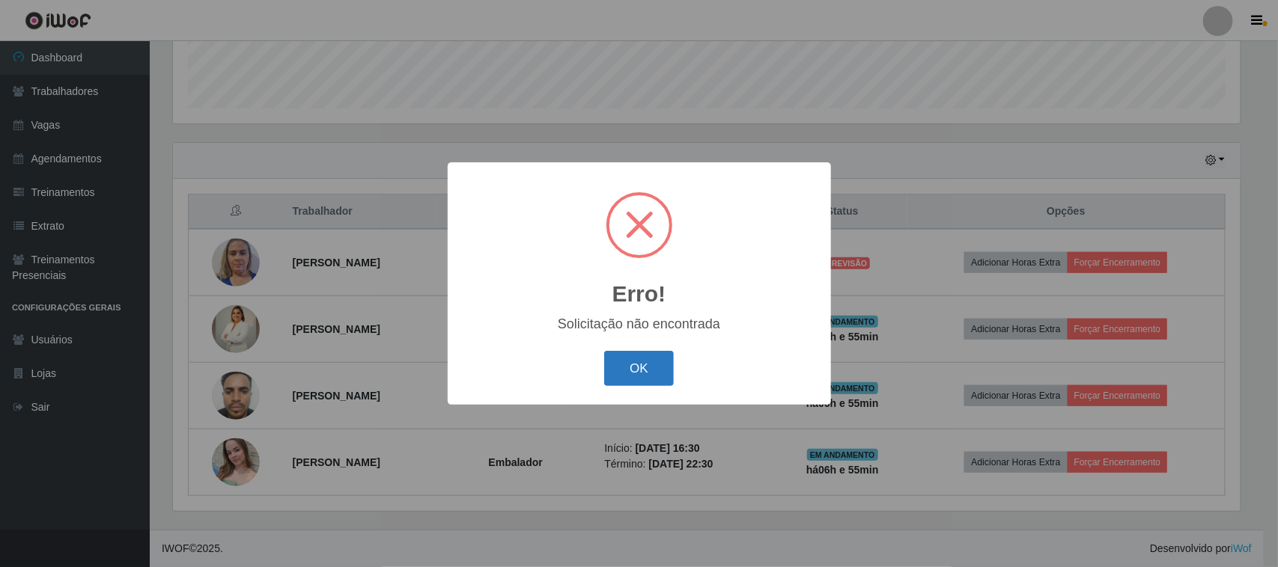
click at [634, 359] on button "OK" at bounding box center [639, 368] width 70 height 35
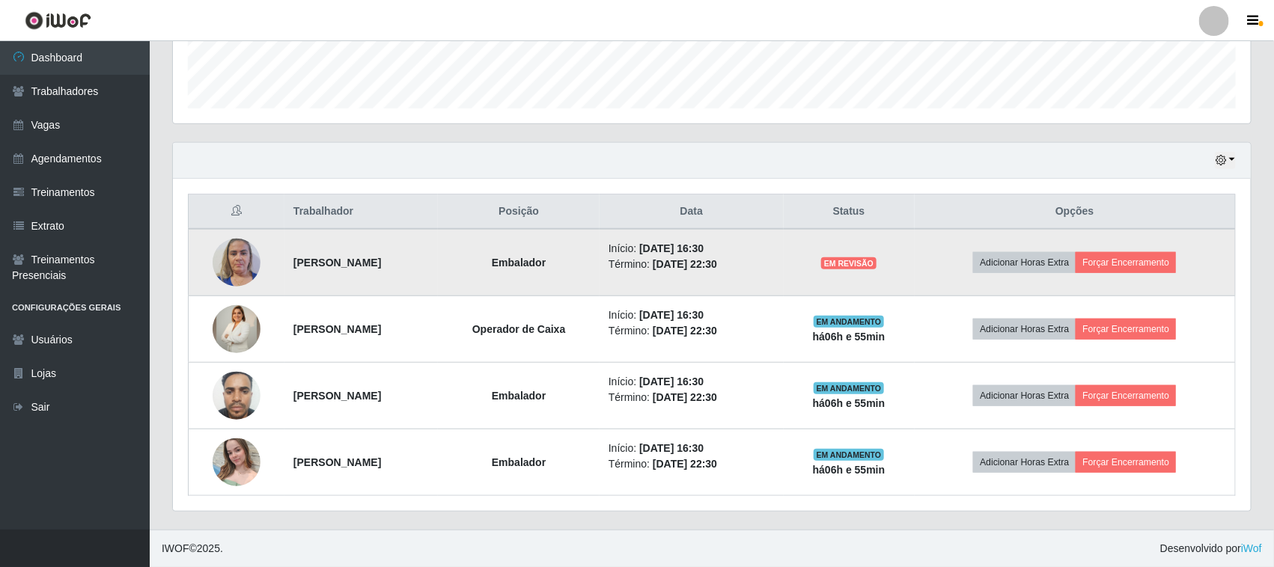
click at [232, 252] on img at bounding box center [237, 263] width 48 height 64
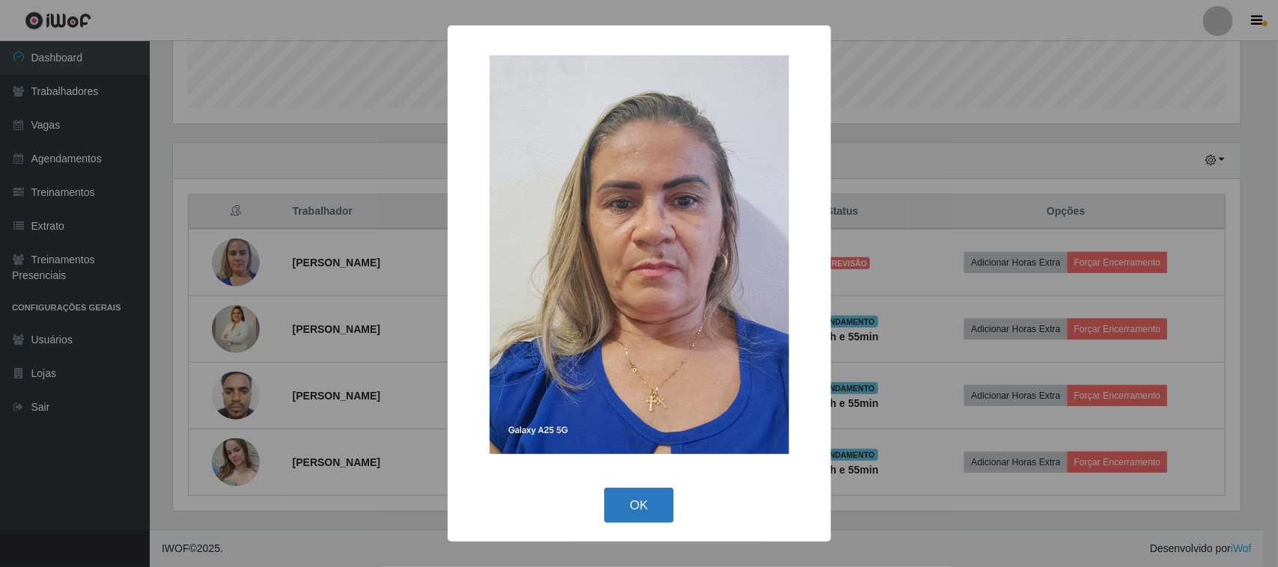
click at [638, 498] on button "OK" at bounding box center [639, 505] width 70 height 35
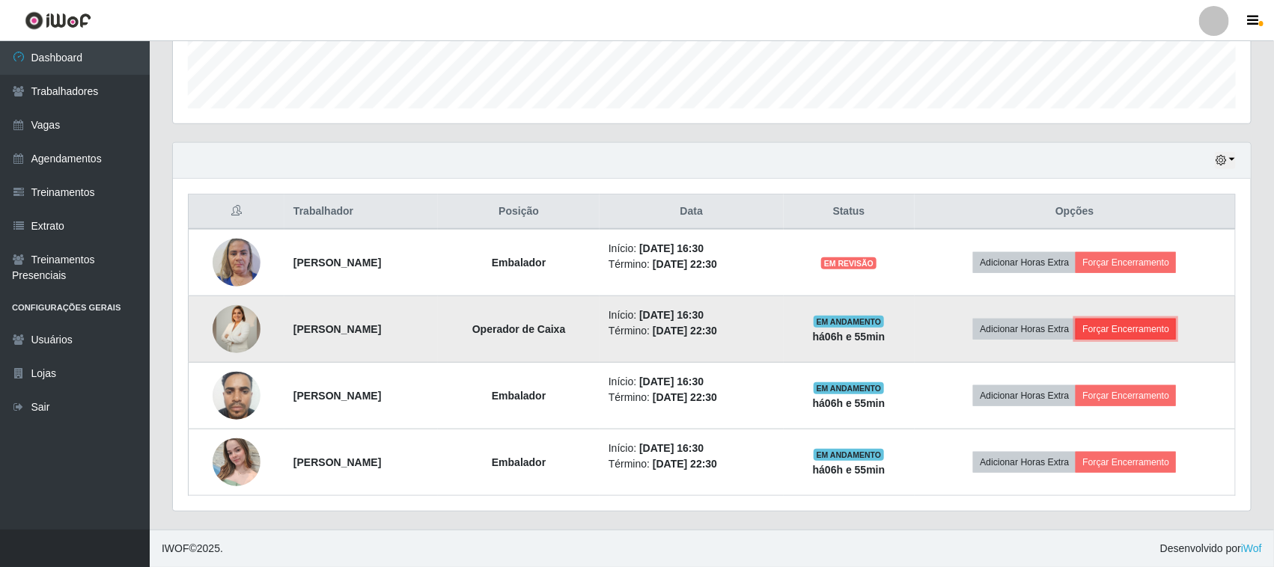
click at [1140, 326] on button "Forçar Encerramento" at bounding box center [1126, 329] width 100 height 21
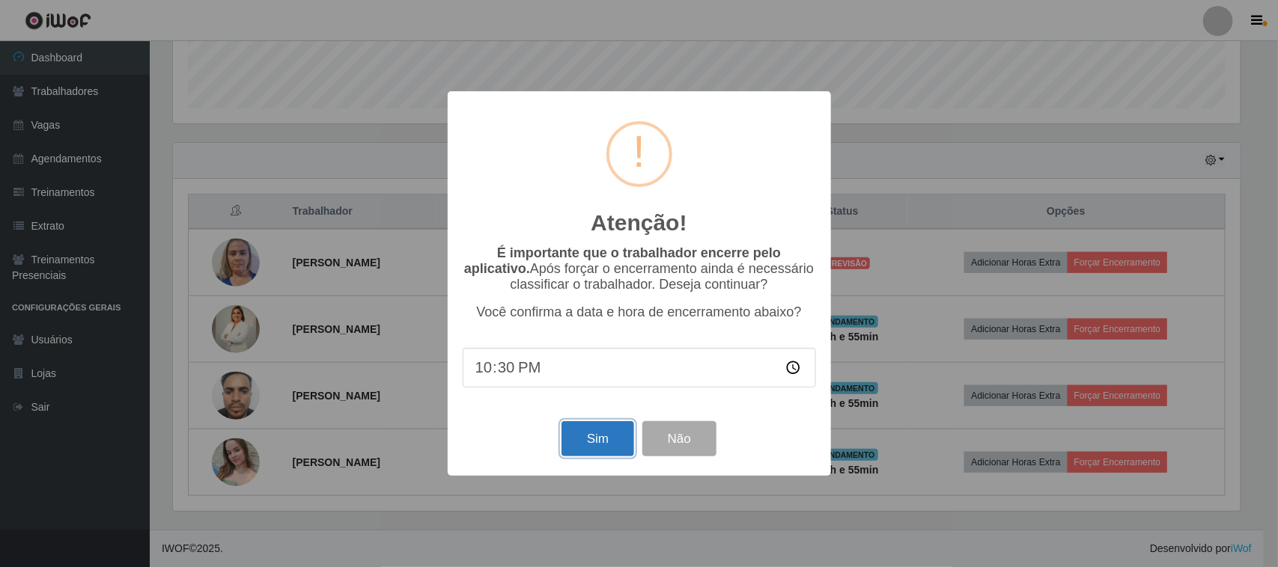
click at [596, 436] on button "Sim" at bounding box center [597, 438] width 73 height 35
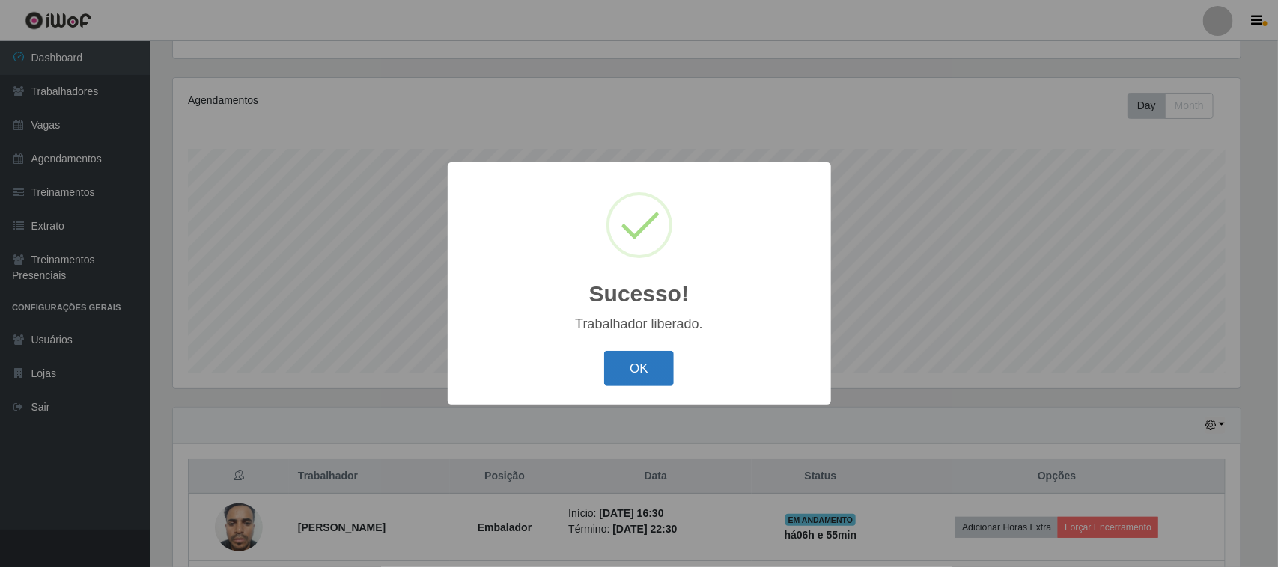
click at [651, 368] on button "OK" at bounding box center [639, 368] width 70 height 35
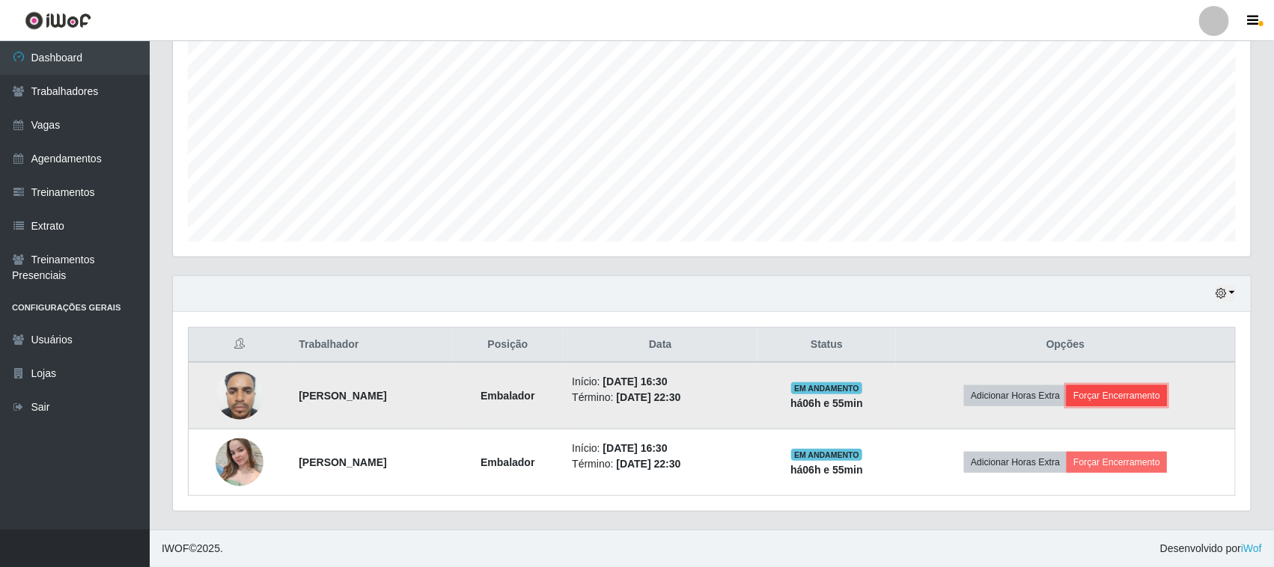
click at [1141, 394] on button "Forçar Encerramento" at bounding box center [1117, 395] width 100 height 21
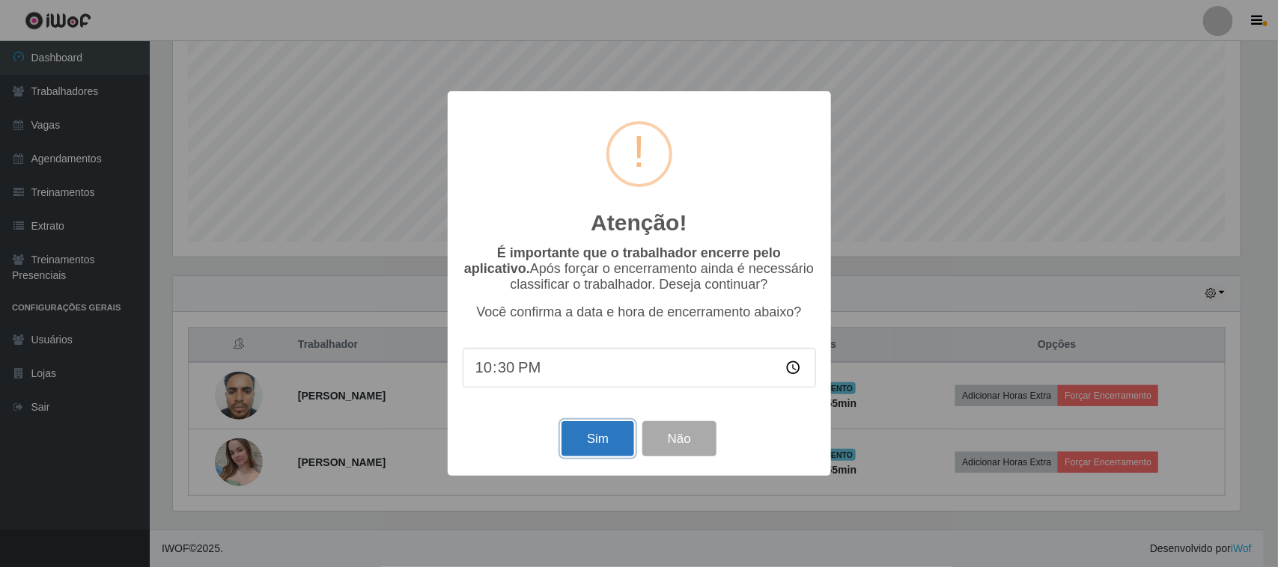
click at [578, 436] on button "Sim" at bounding box center [597, 438] width 73 height 35
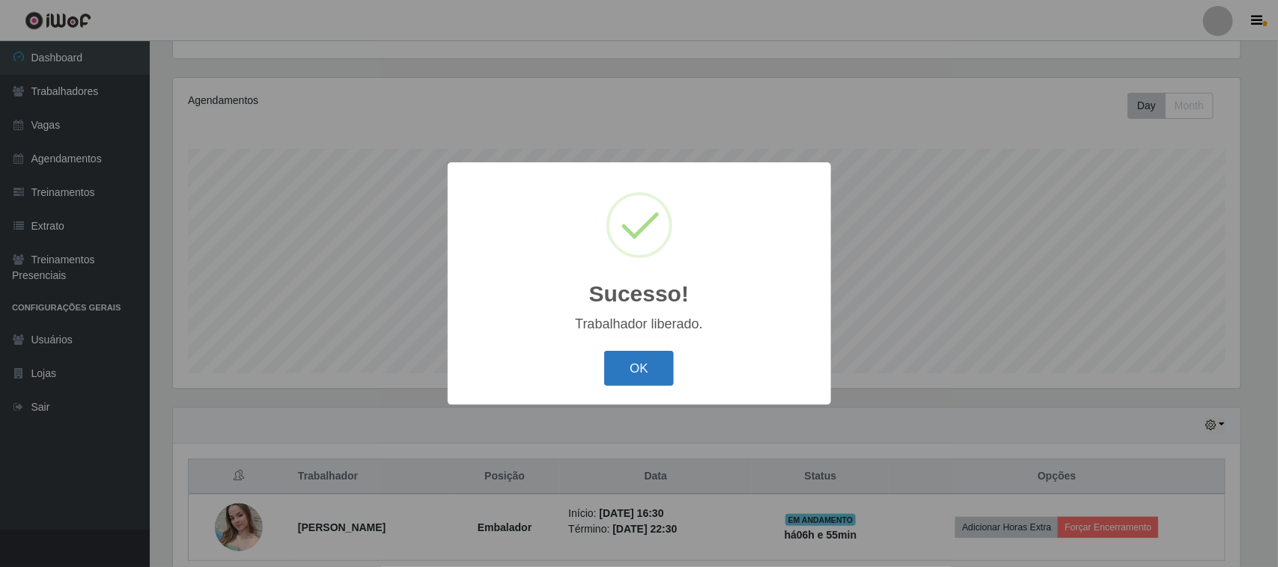
click at [638, 356] on button "OK" at bounding box center [639, 368] width 70 height 35
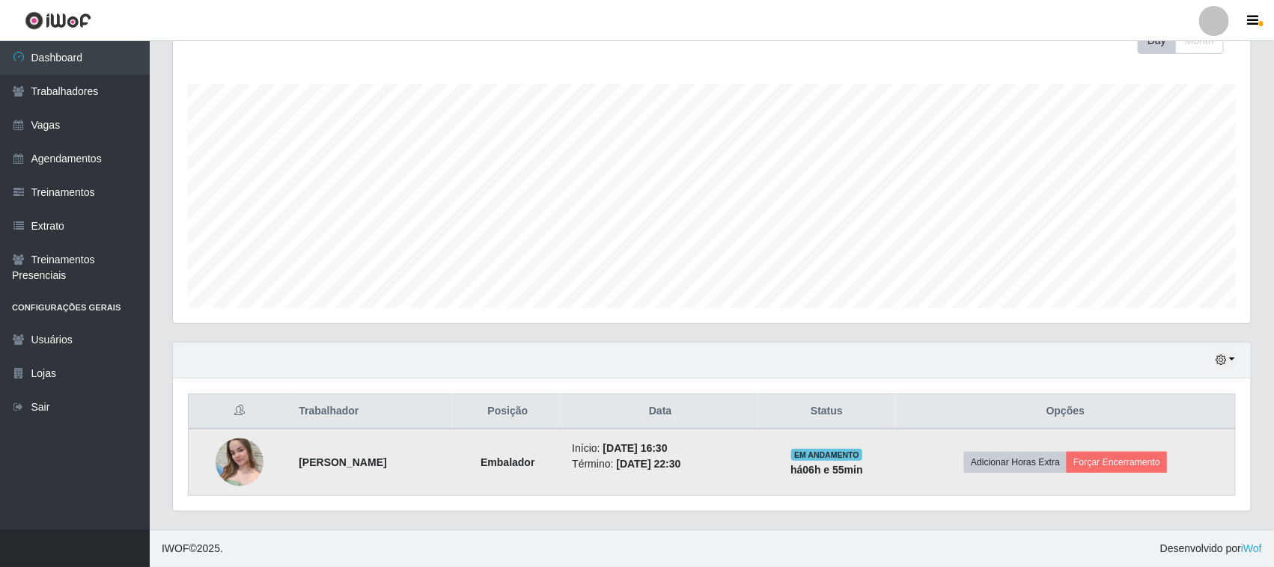
click at [228, 475] on img at bounding box center [240, 462] width 48 height 64
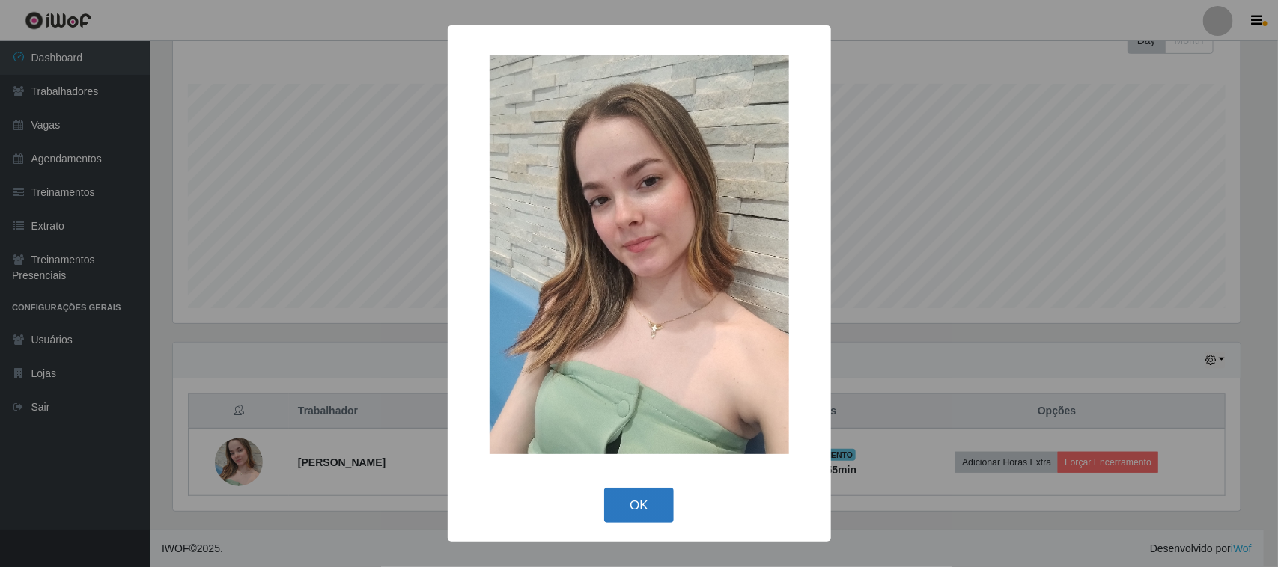
click at [649, 503] on button "OK" at bounding box center [639, 505] width 70 height 35
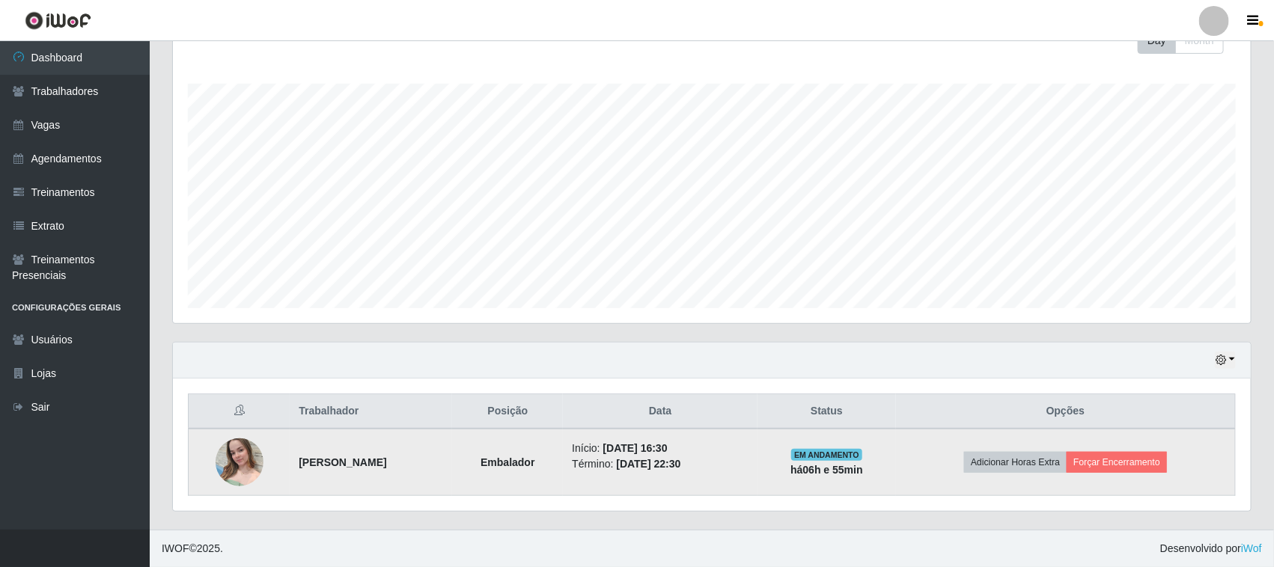
click at [234, 455] on img at bounding box center [240, 462] width 48 height 64
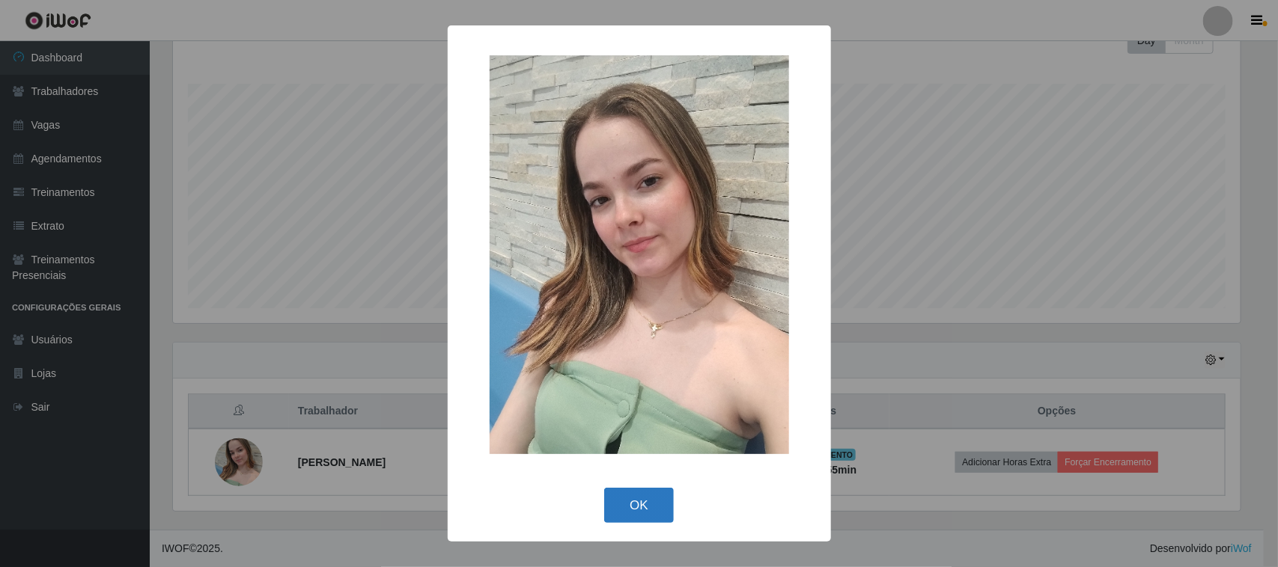
click at [637, 502] on button "OK" at bounding box center [639, 505] width 70 height 35
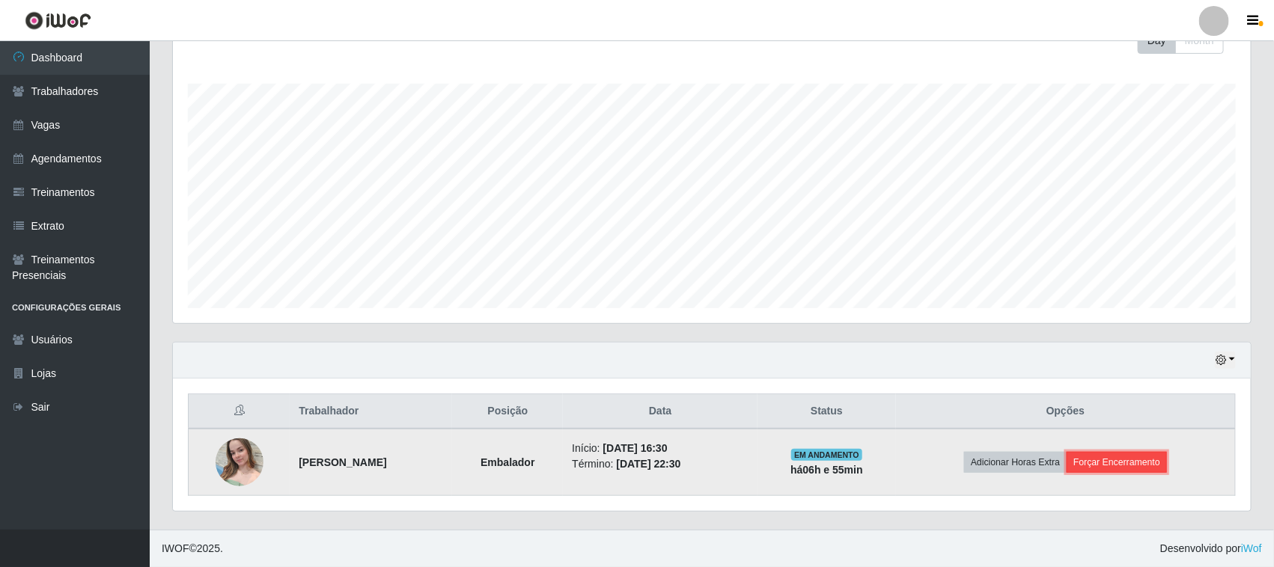
click at [1138, 463] on button "Forçar Encerramento" at bounding box center [1117, 462] width 100 height 21
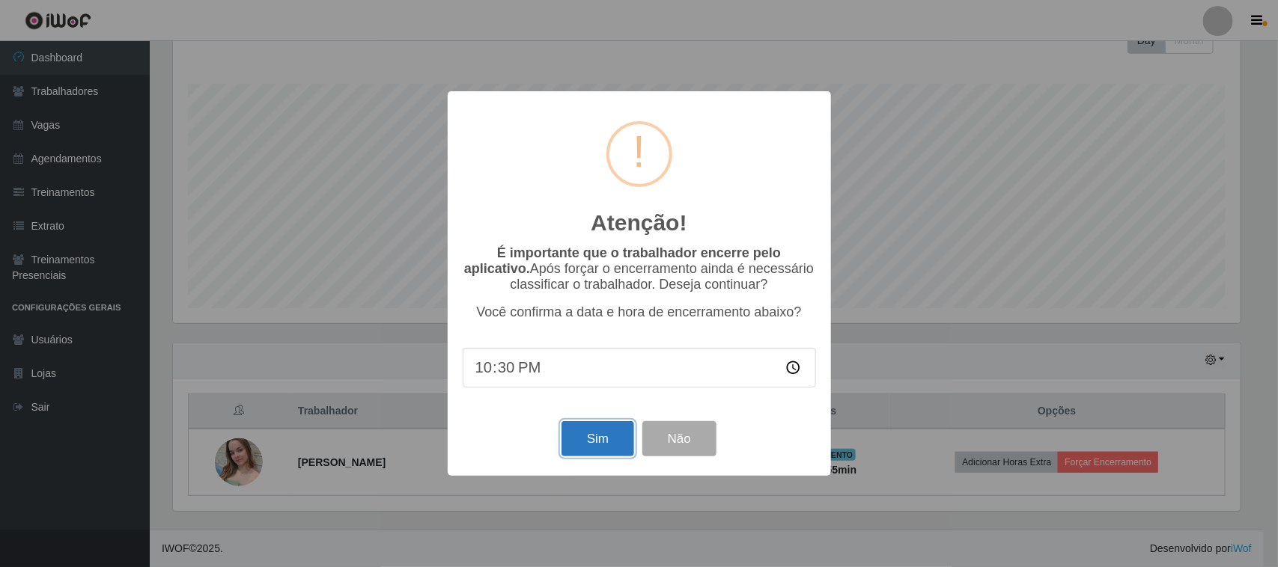
click at [600, 448] on button "Sim" at bounding box center [597, 438] width 73 height 35
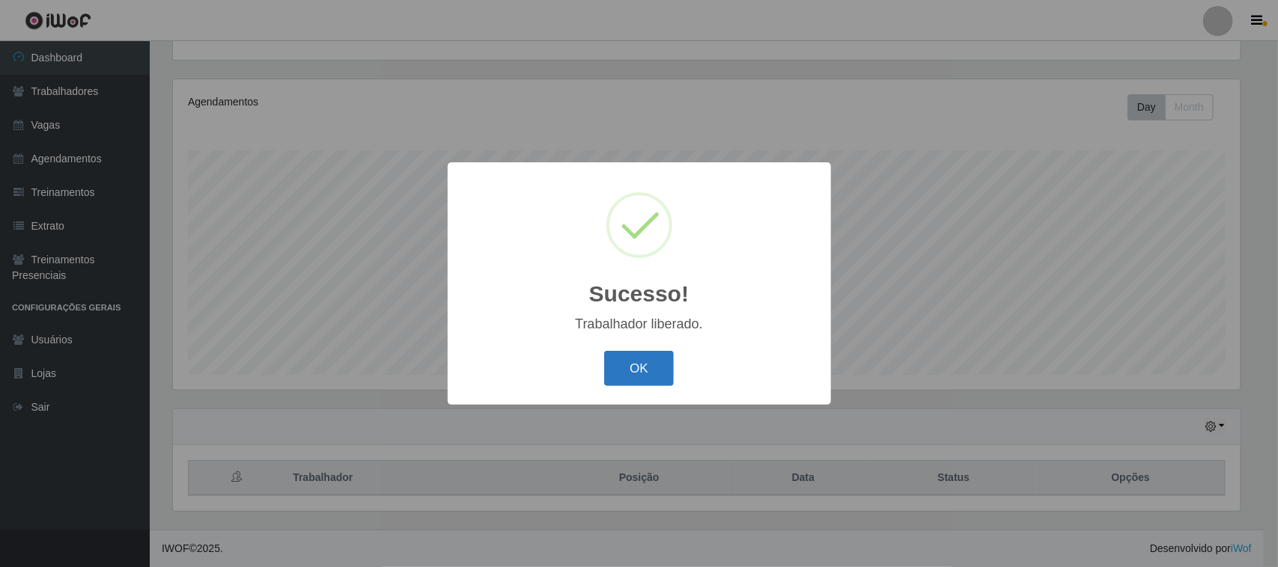
click at [647, 363] on button "OK" at bounding box center [639, 368] width 70 height 35
